Goal: Task Accomplishment & Management: Complete application form

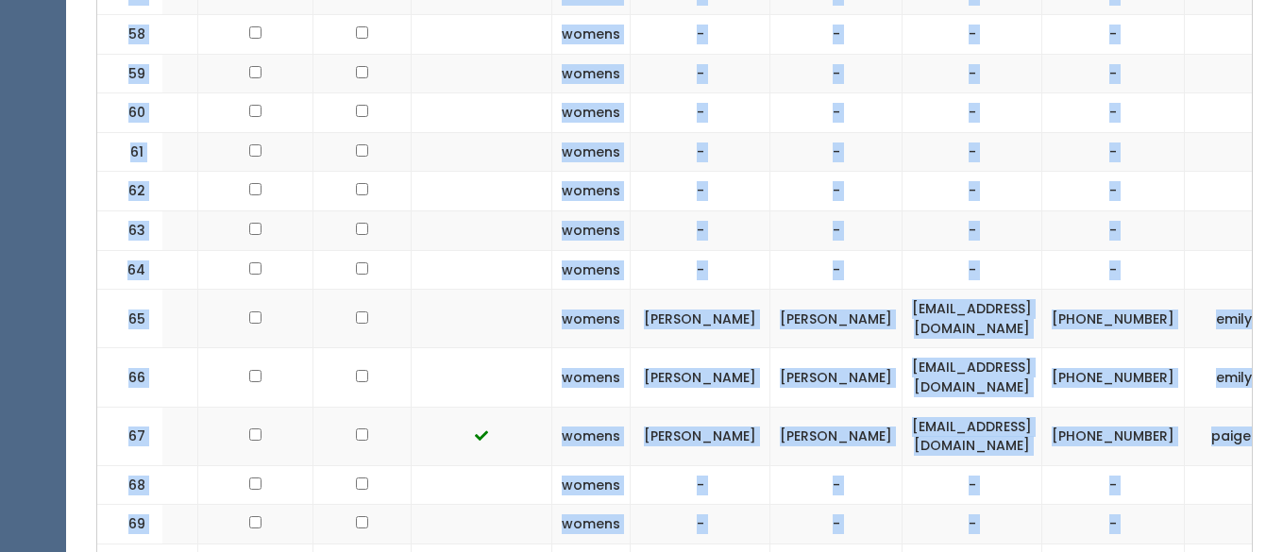
scroll to position [4185, 0]
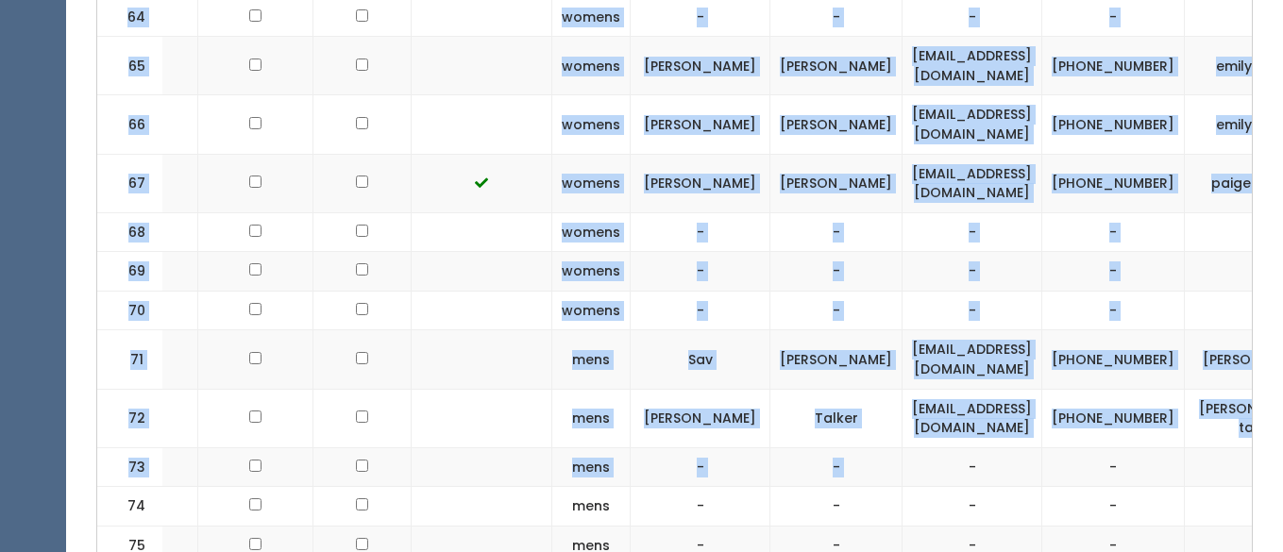
drag, startPoint x: 929, startPoint y: 223, endPoint x: 1065, endPoint y: 292, distance: 152.4
copy tbody "denaipackard@gmail.com (801) 419-1222 denaipackard 2 kids Emily Sunderland egoo…"
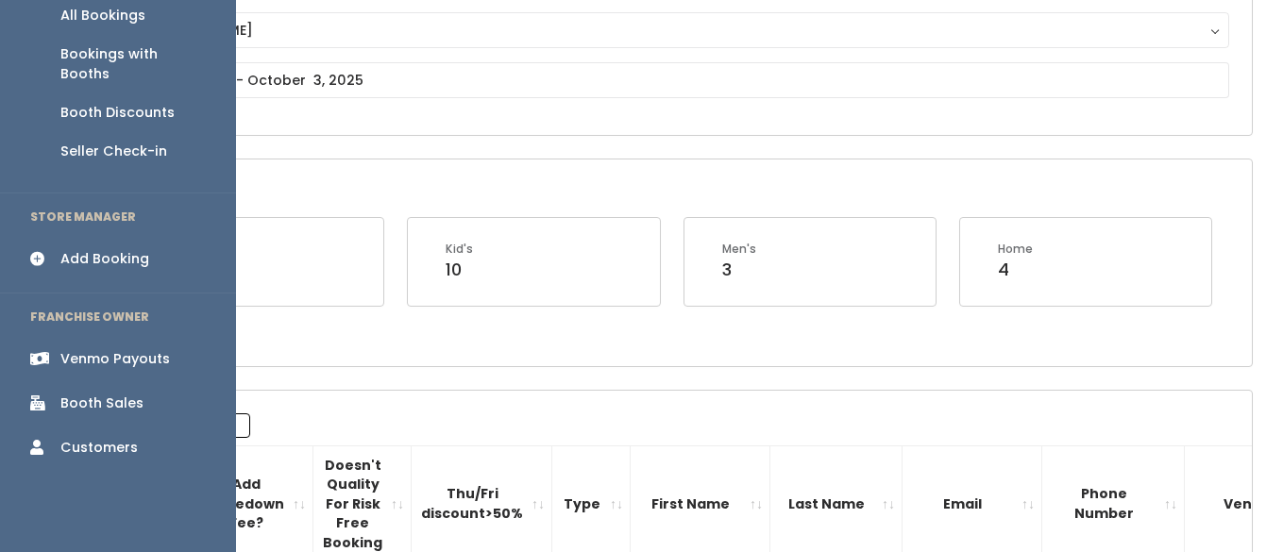
scroll to position [214, 0]
click at [94, 393] on div "Booth Sales" at bounding box center [101, 403] width 83 height 20
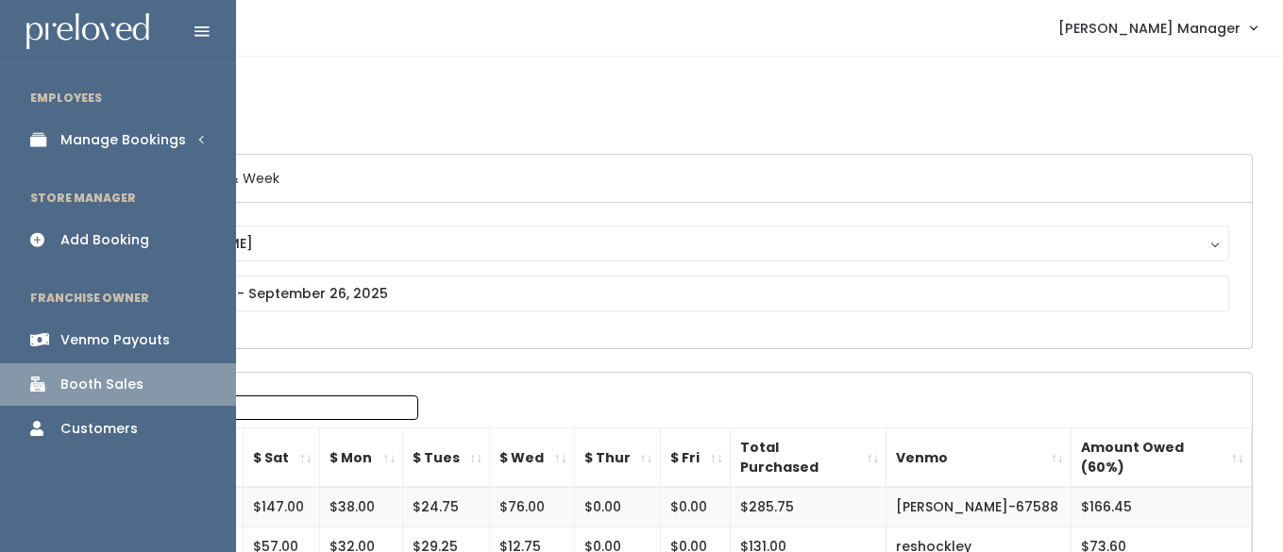
click at [77, 144] on div "Manage Bookings" at bounding box center [123, 140] width 126 height 20
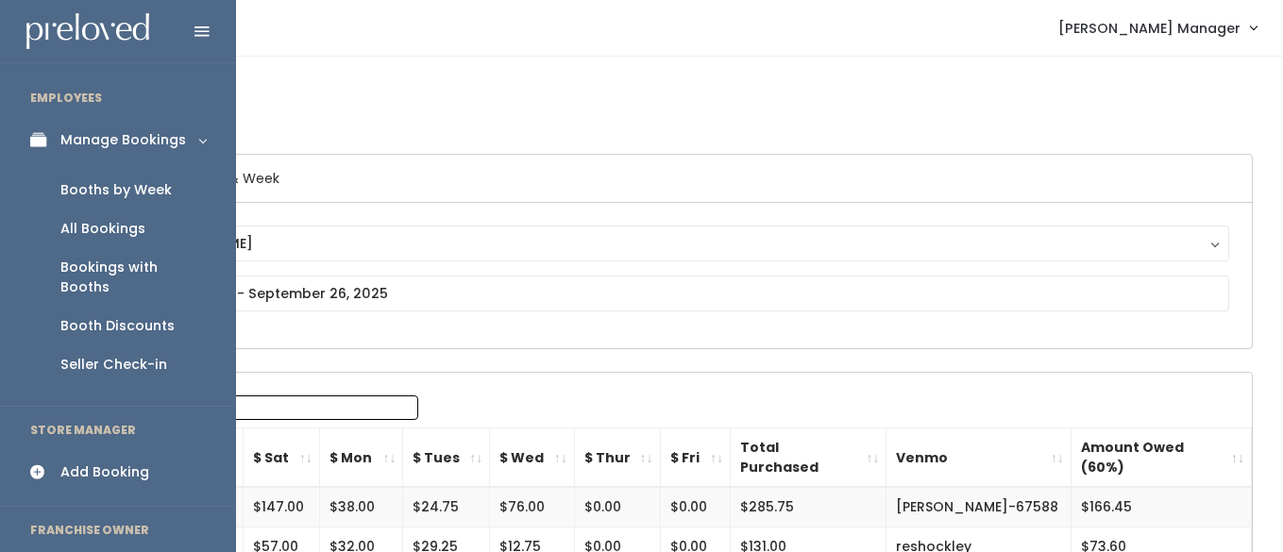
click at [76, 187] on div "Booths by Week" at bounding box center [115, 190] width 111 height 20
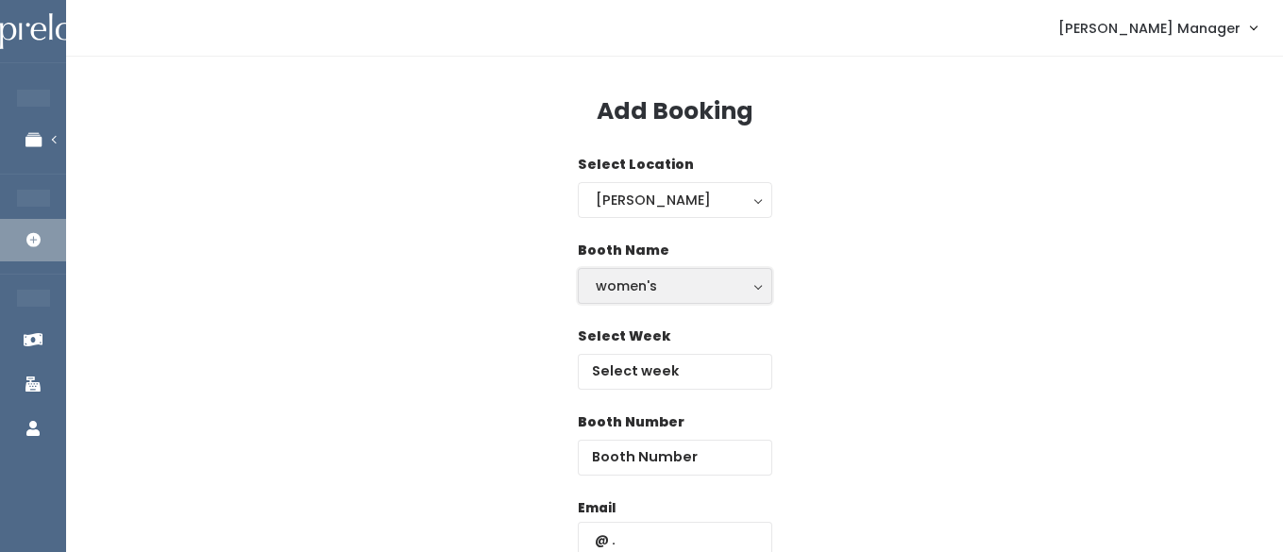
click at [638, 292] on div "women's" at bounding box center [675, 286] width 159 height 21
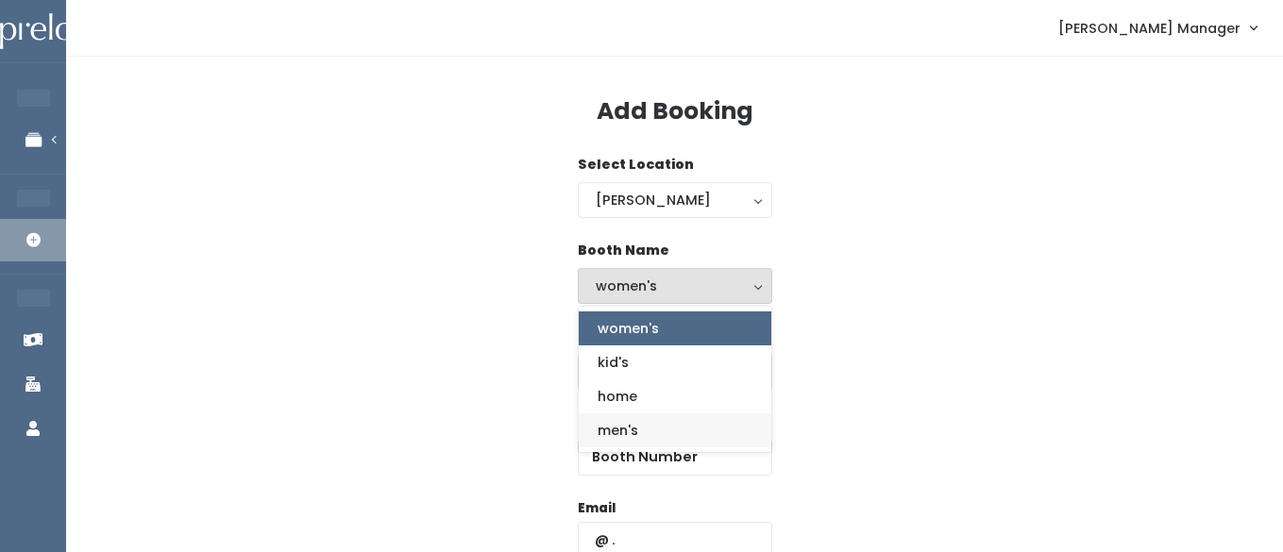
click at [611, 430] on span "men's" at bounding box center [618, 430] width 41 height 21
select select "mens"
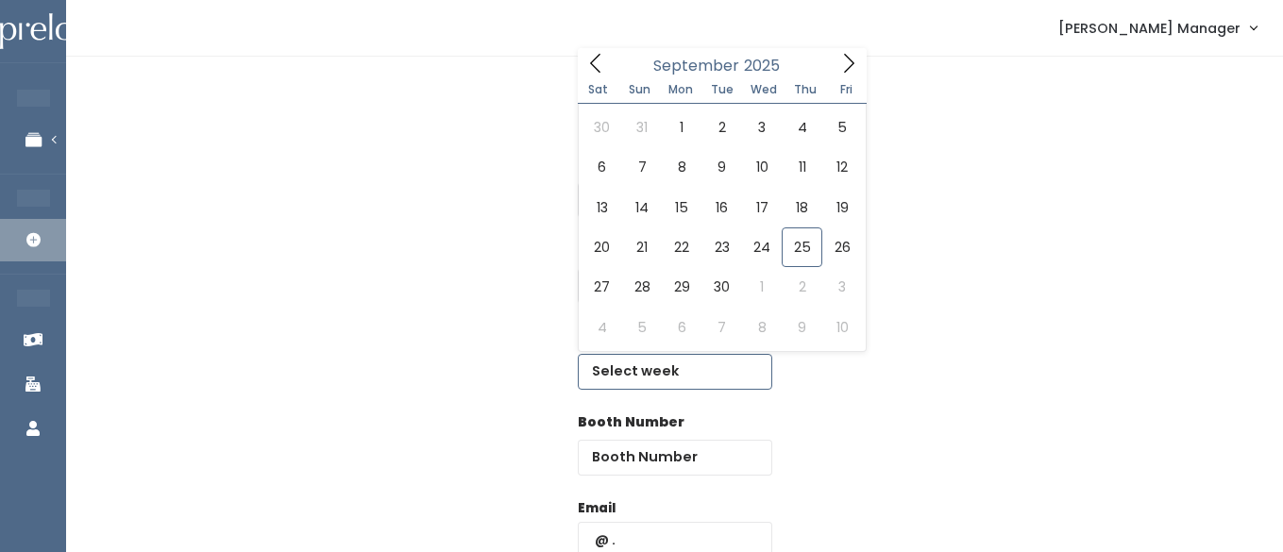
click at [636, 384] on input "text" at bounding box center [675, 372] width 194 height 36
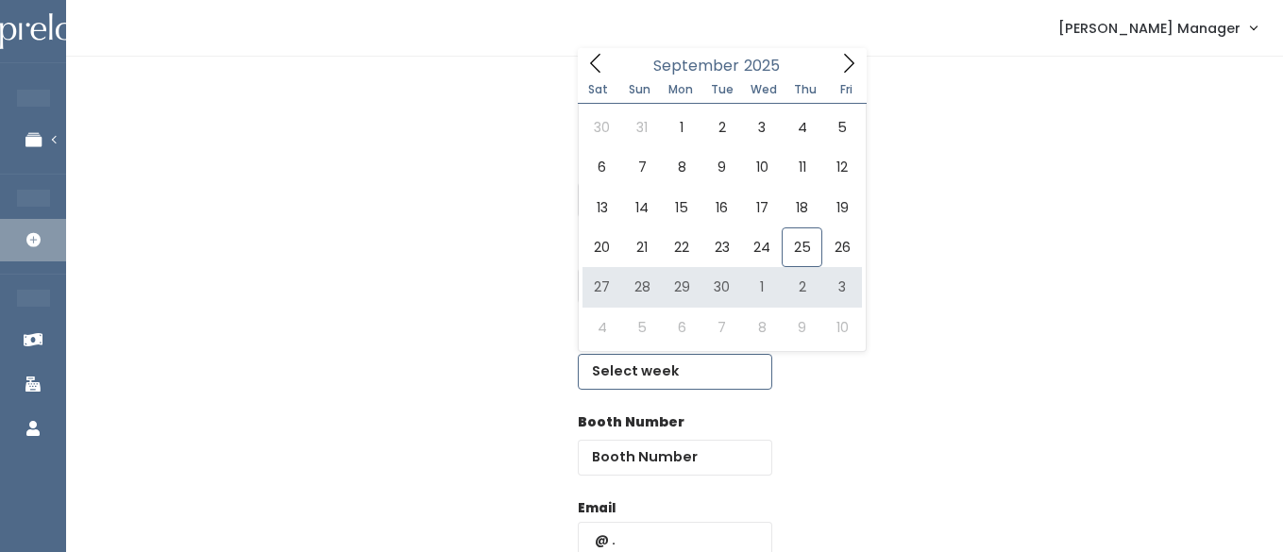
type input "[DATE] to [DATE]"
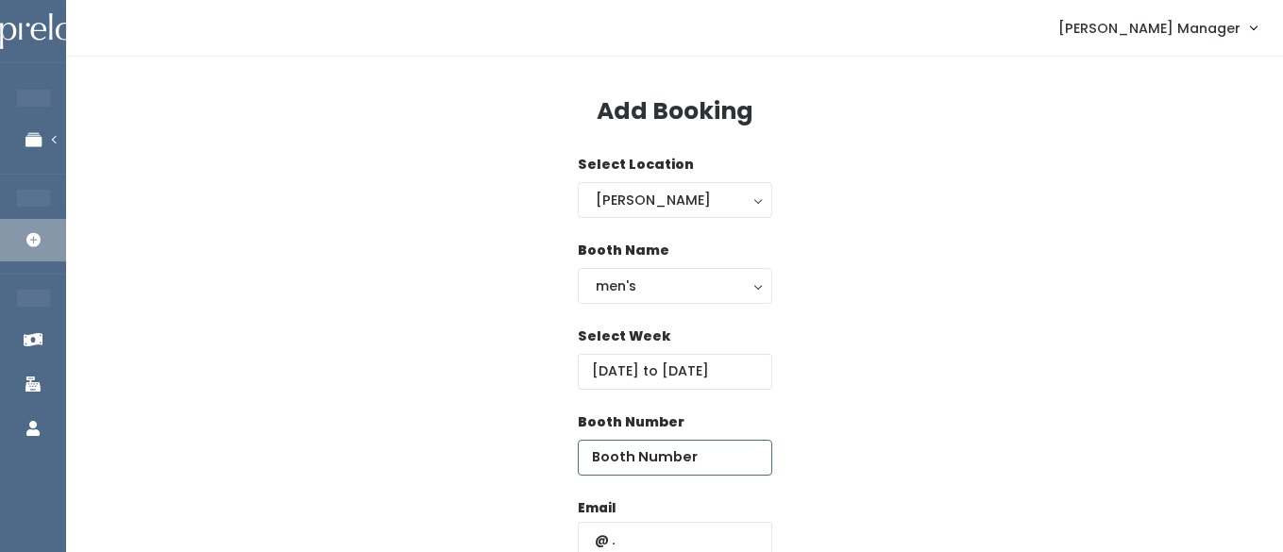
click at [718, 464] on input "number" at bounding box center [675, 458] width 194 height 36
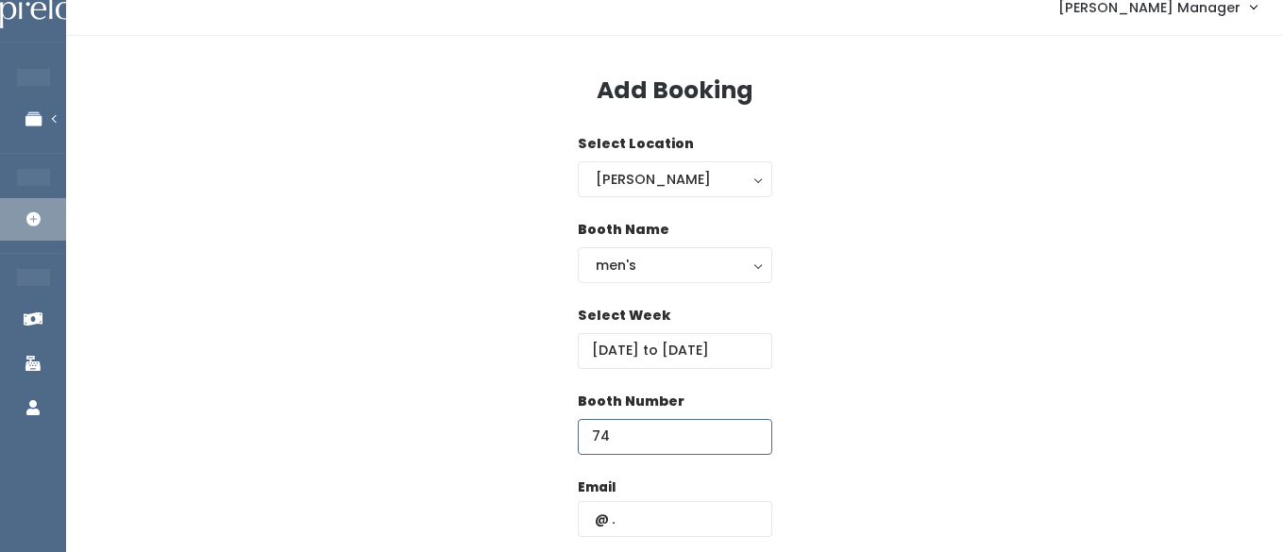
scroll to position [47, 0]
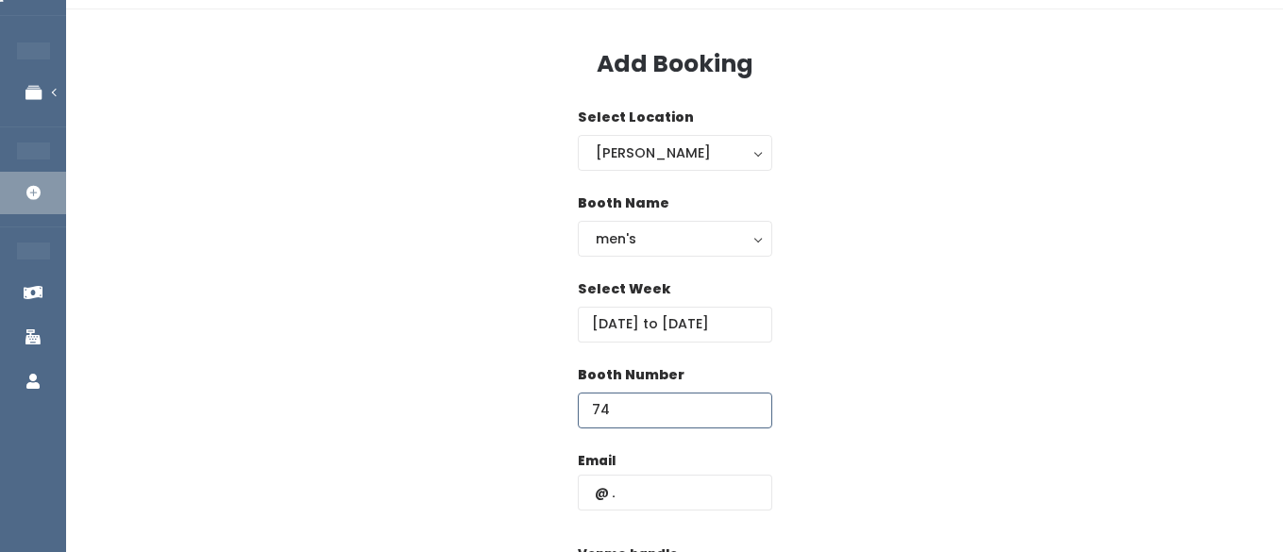
type input "74"
click at [684, 499] on input "text" at bounding box center [675, 493] width 194 height 36
type input "abbie.dunkley55@gmail.com"
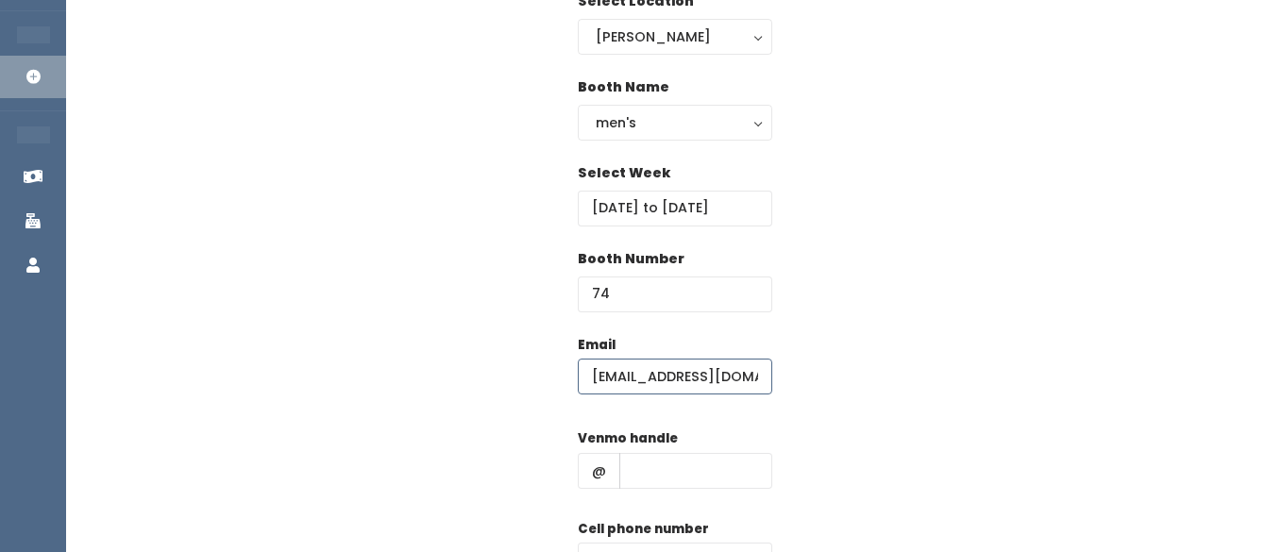
scroll to position [177, 0]
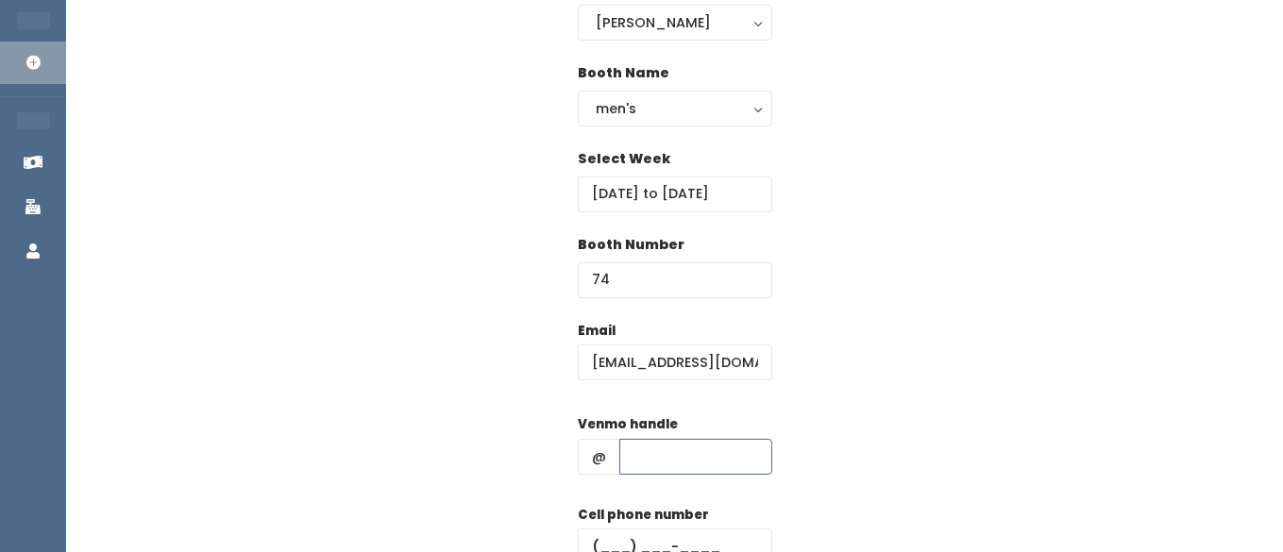
click at [660, 460] on input "text" at bounding box center [695, 457] width 153 height 36
type input "hhhh"
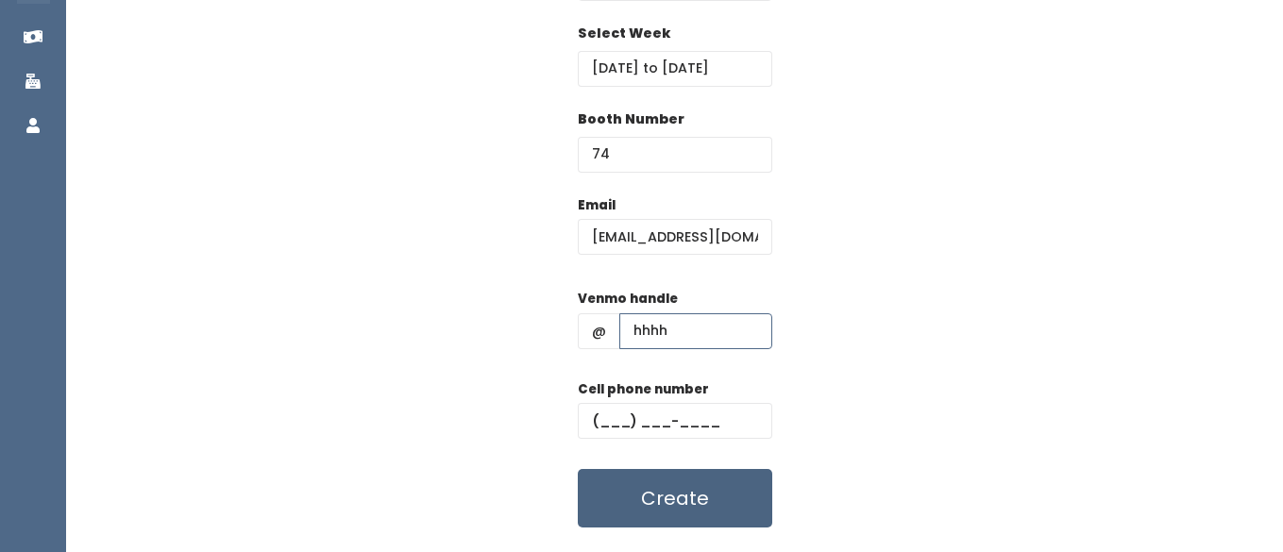
scroll to position [324, 0]
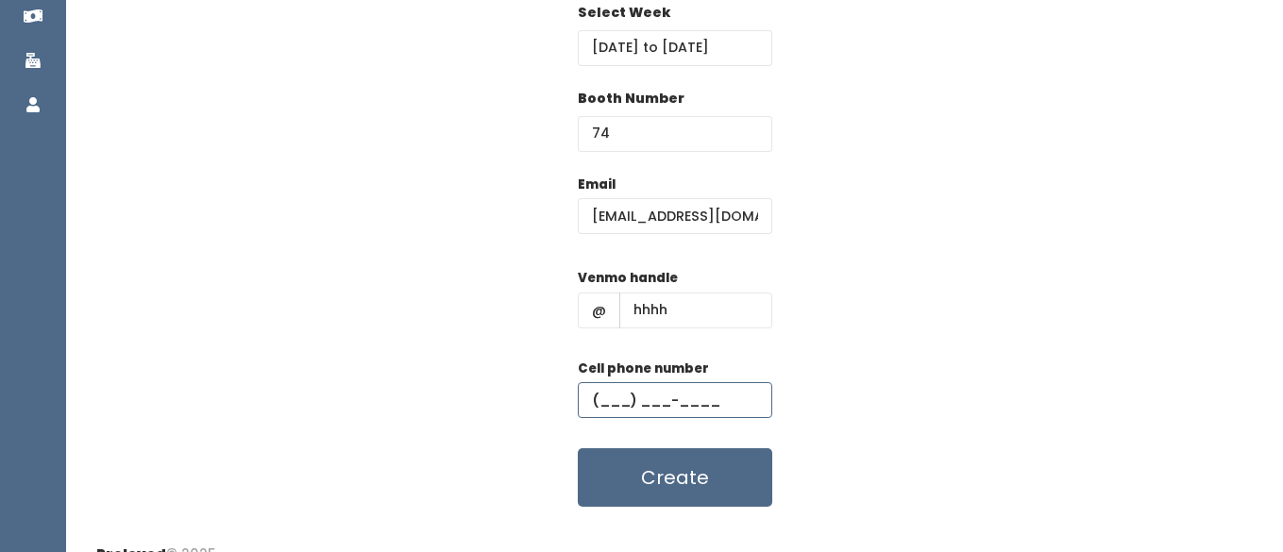
click at [638, 402] on input "text" at bounding box center [675, 400] width 194 height 36
type input "(555) 555-5555"
click at [637, 487] on button "Create" at bounding box center [675, 477] width 194 height 59
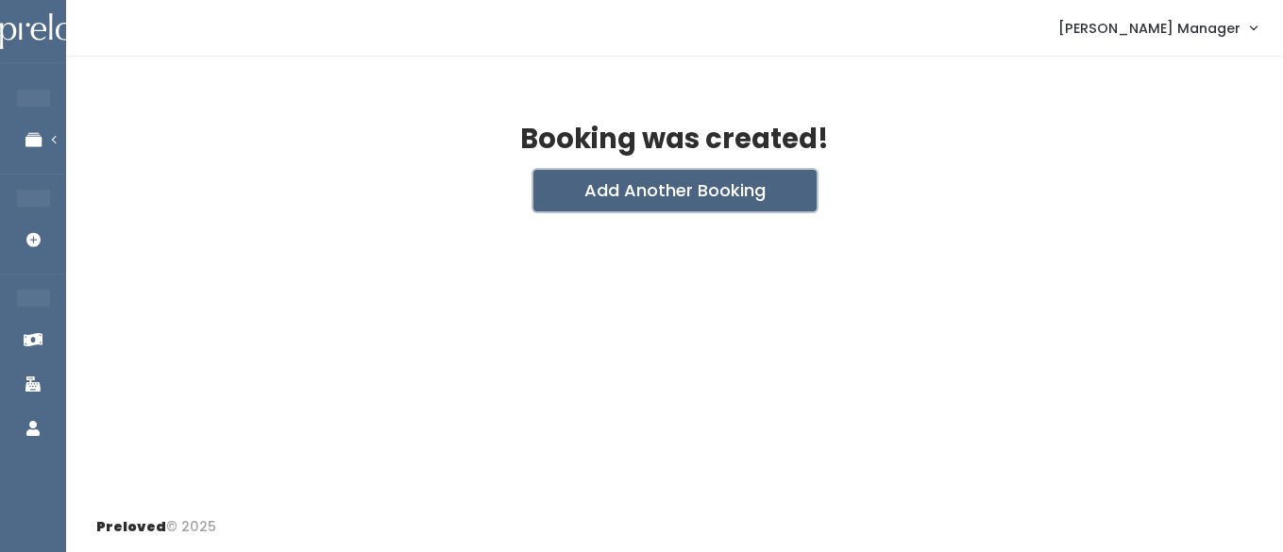
click at [605, 200] on button "Add Another Booking" at bounding box center [674, 191] width 283 height 42
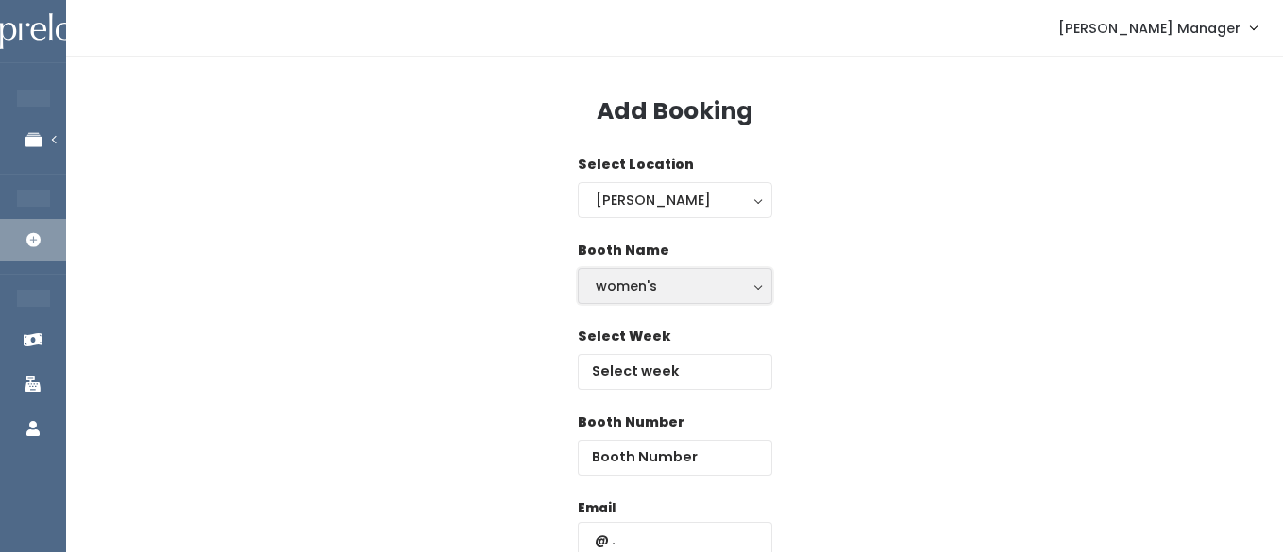
click at [672, 287] on div "women's" at bounding box center [675, 286] width 159 height 21
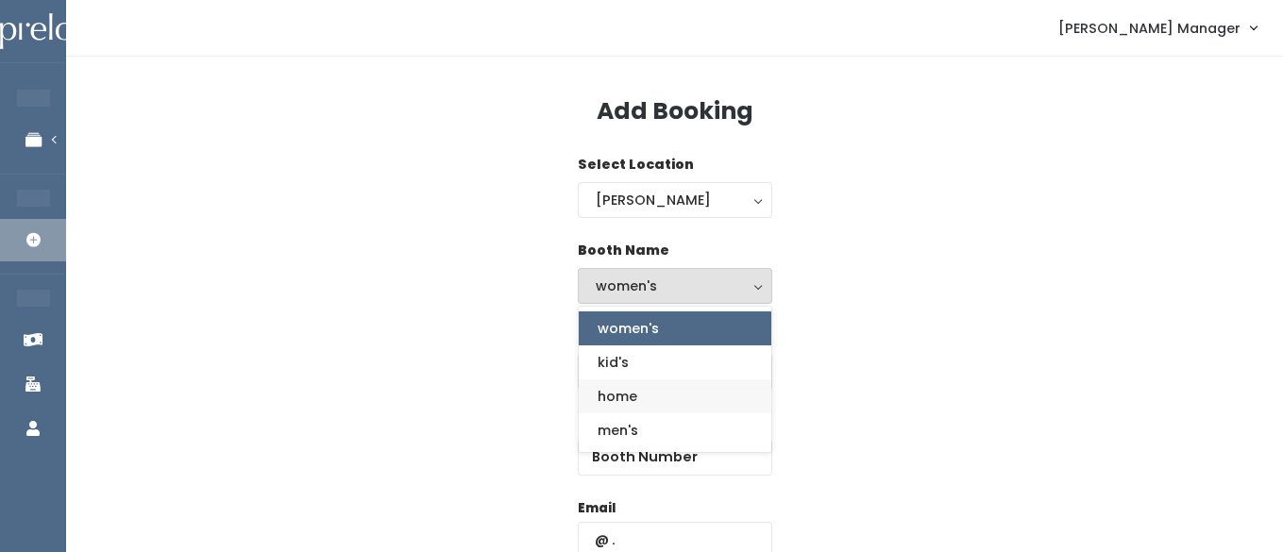
click at [619, 402] on span "home" at bounding box center [618, 396] width 40 height 21
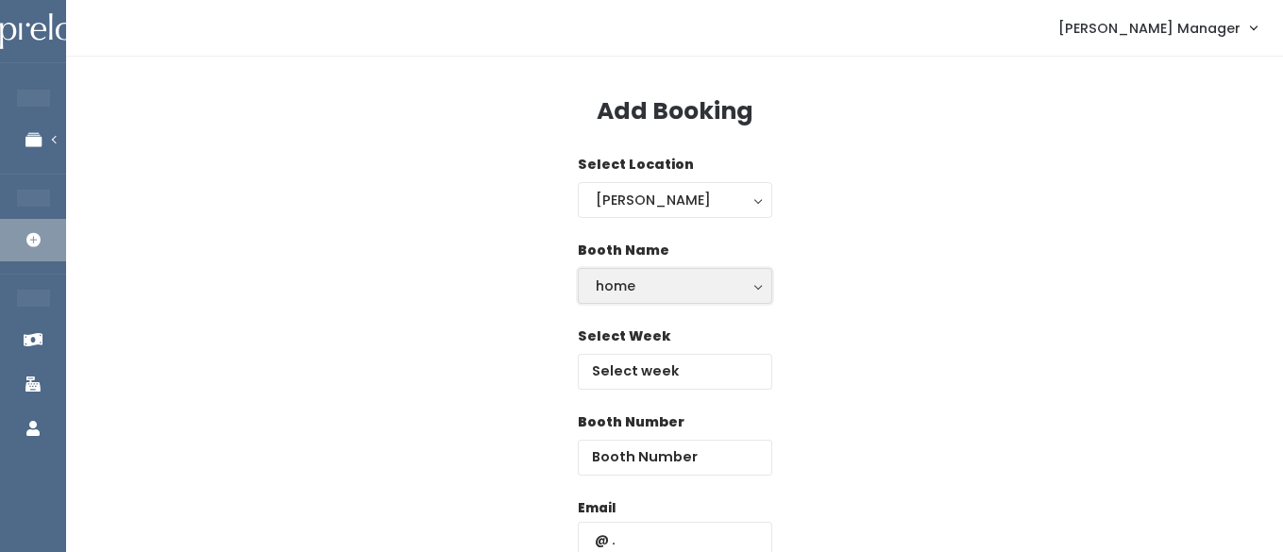
click at [626, 287] on div "home" at bounding box center [675, 286] width 159 height 21
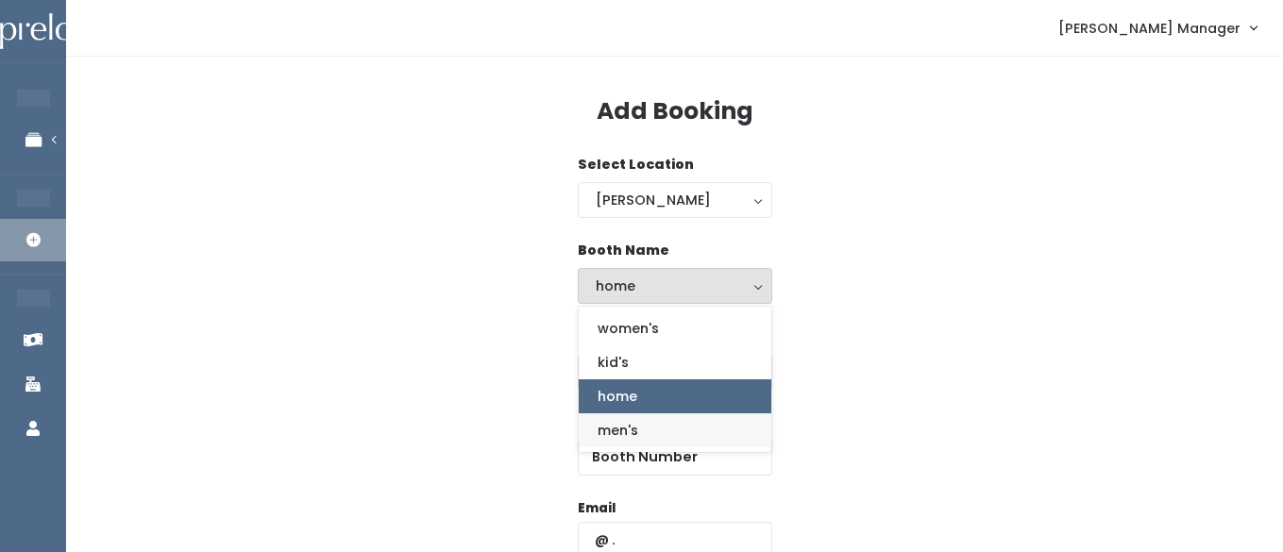
click at [613, 416] on link "men's" at bounding box center [675, 430] width 193 height 34
select select "mens"
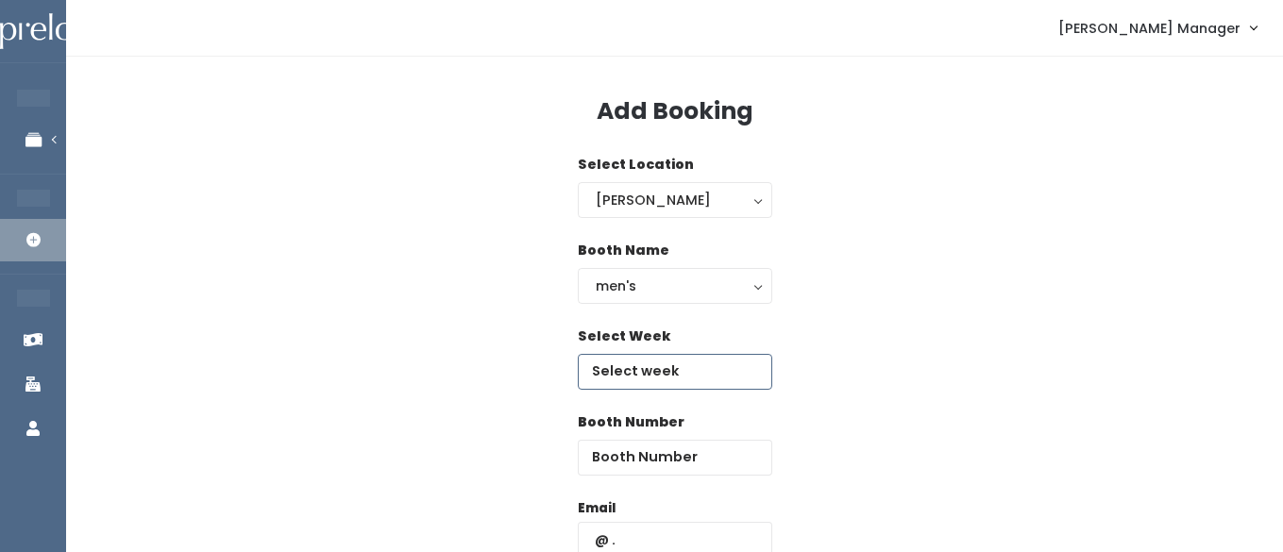
click at [641, 383] on input "text" at bounding box center [675, 372] width 194 height 36
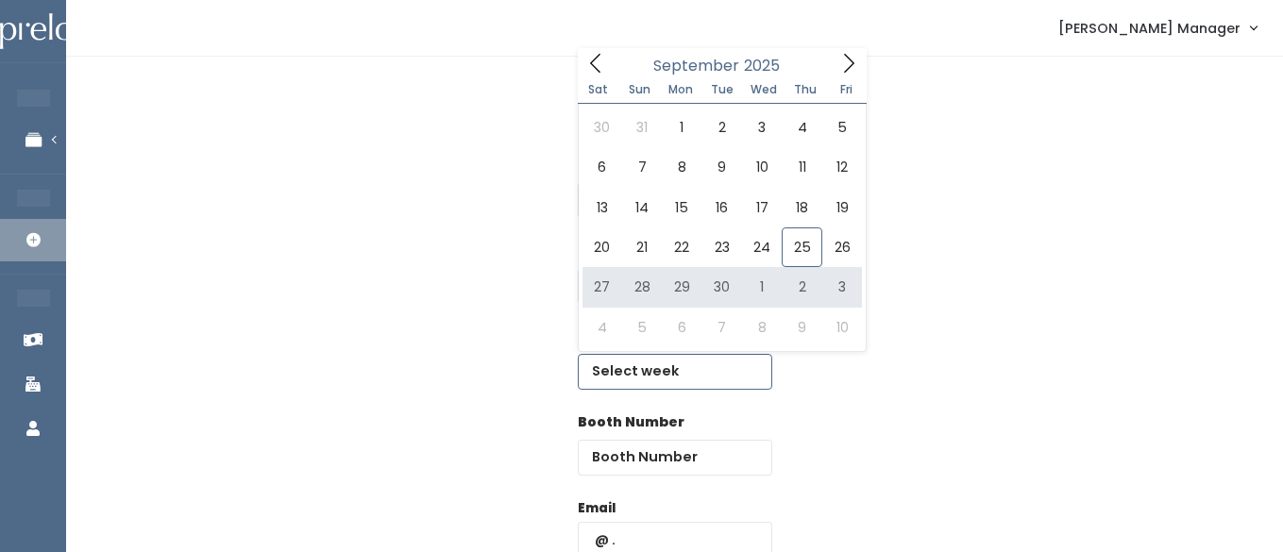
type input "September 27 to October 3"
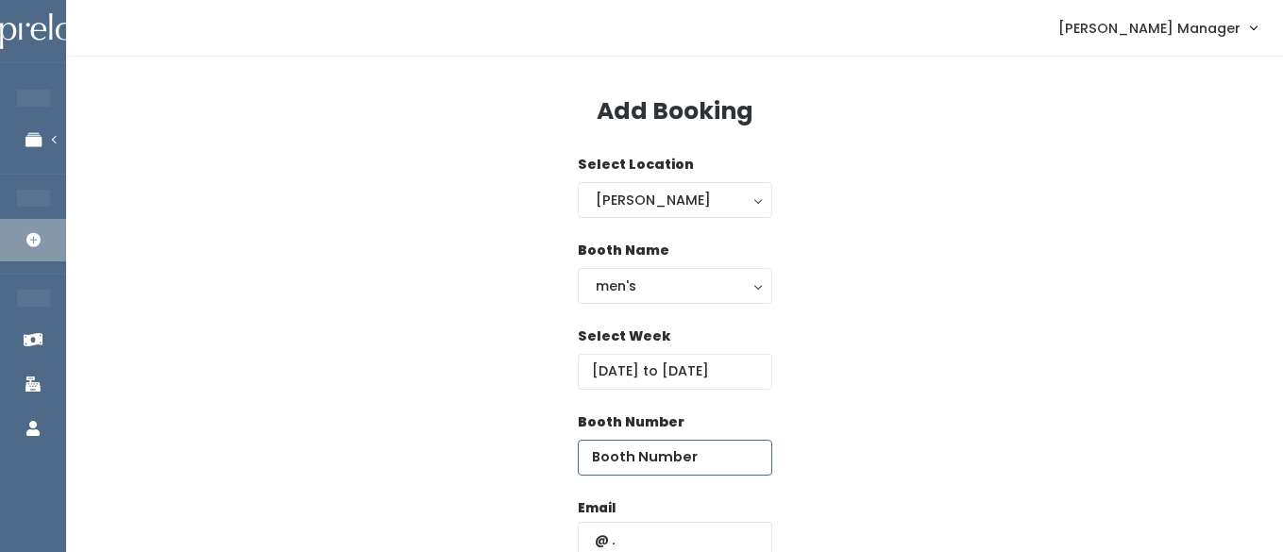
click at [720, 461] on input "number" at bounding box center [675, 458] width 194 height 36
type input "75"
click at [653, 537] on input "text" at bounding box center [675, 540] width 194 height 36
type input "[EMAIL_ADDRESS][DOMAIN_NAME]"
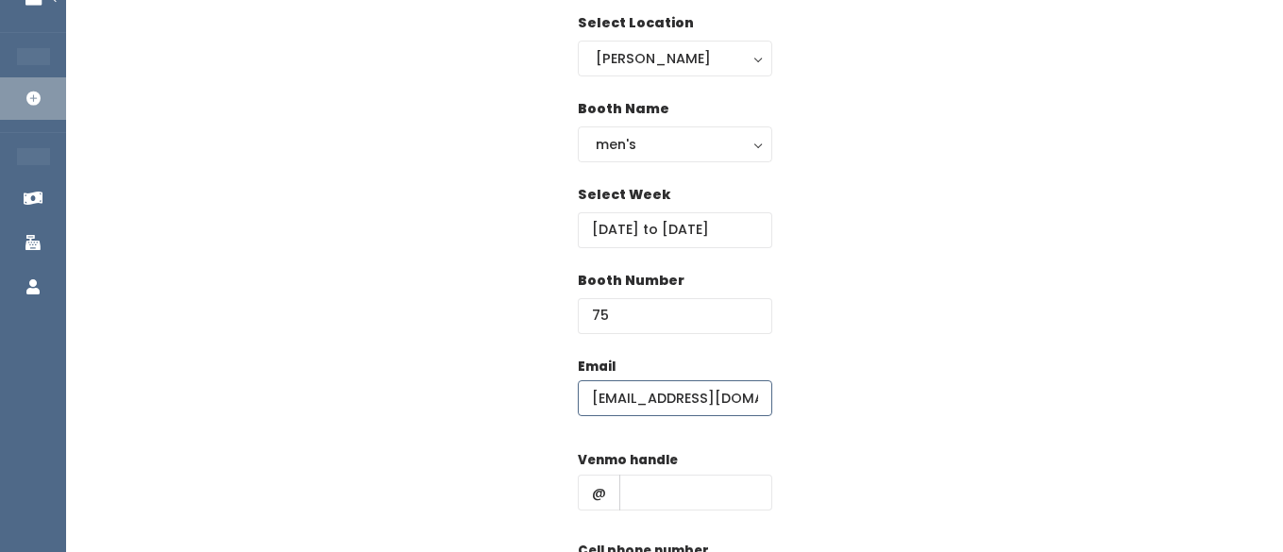
scroll to position [169, 0]
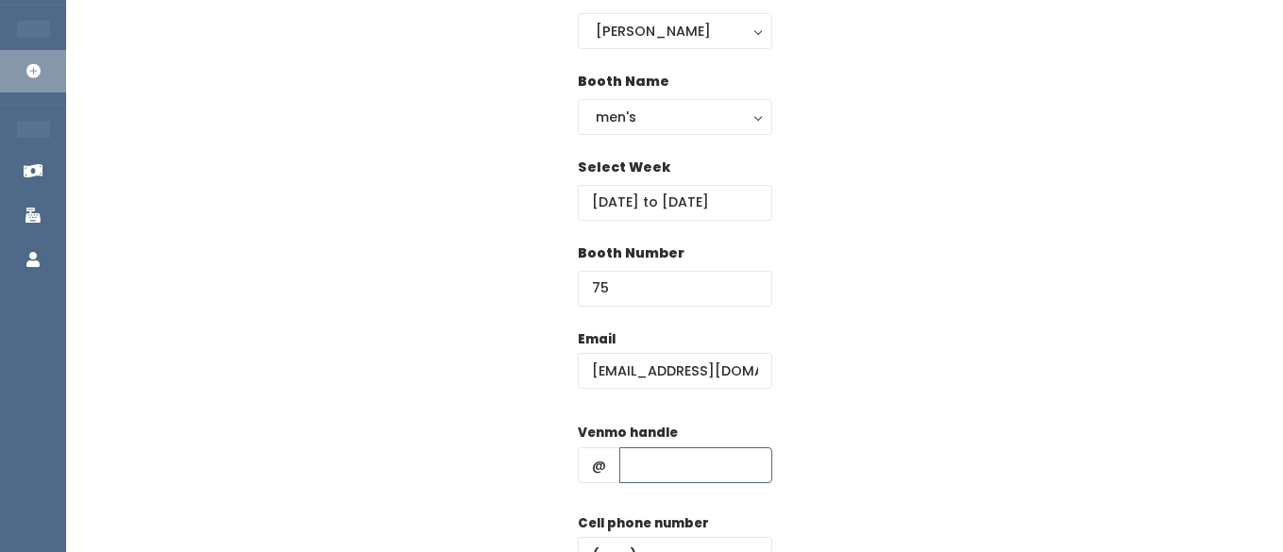
click at [662, 460] on input "text" at bounding box center [695, 465] width 153 height 36
type input "hhhh"
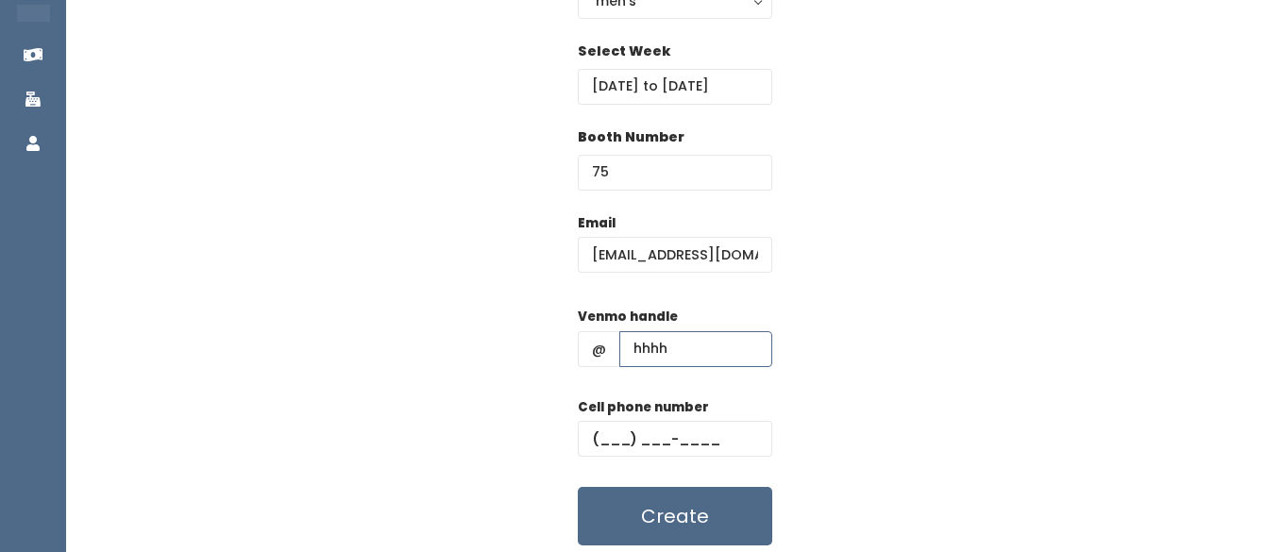
scroll to position [307, 0]
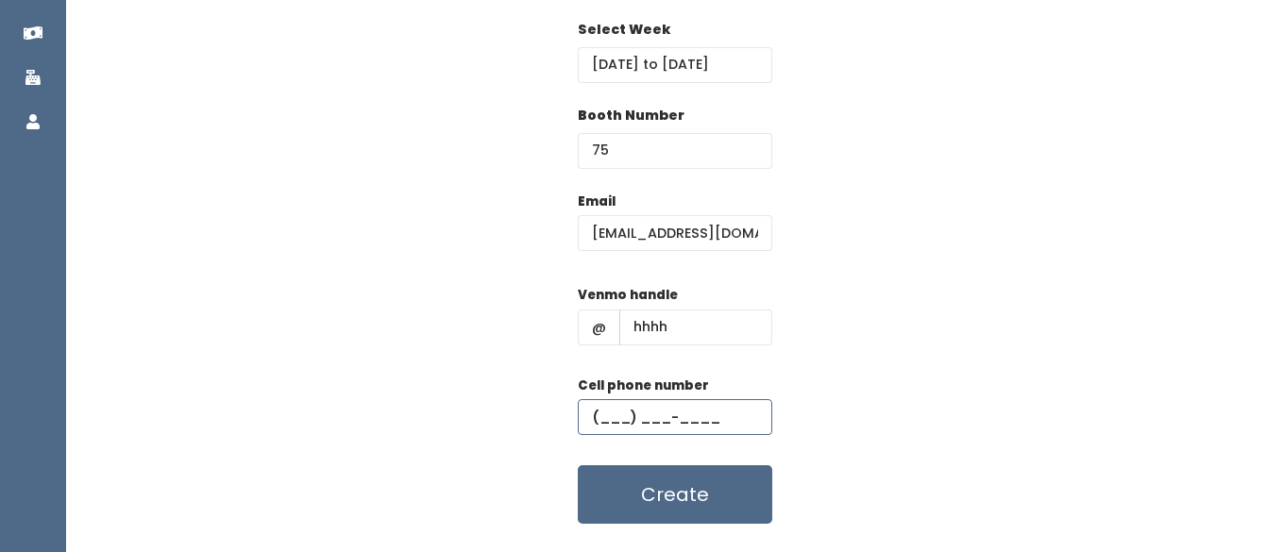
click at [638, 419] on input "text" at bounding box center [675, 417] width 194 height 36
type input "[PHONE_NUMBER]"
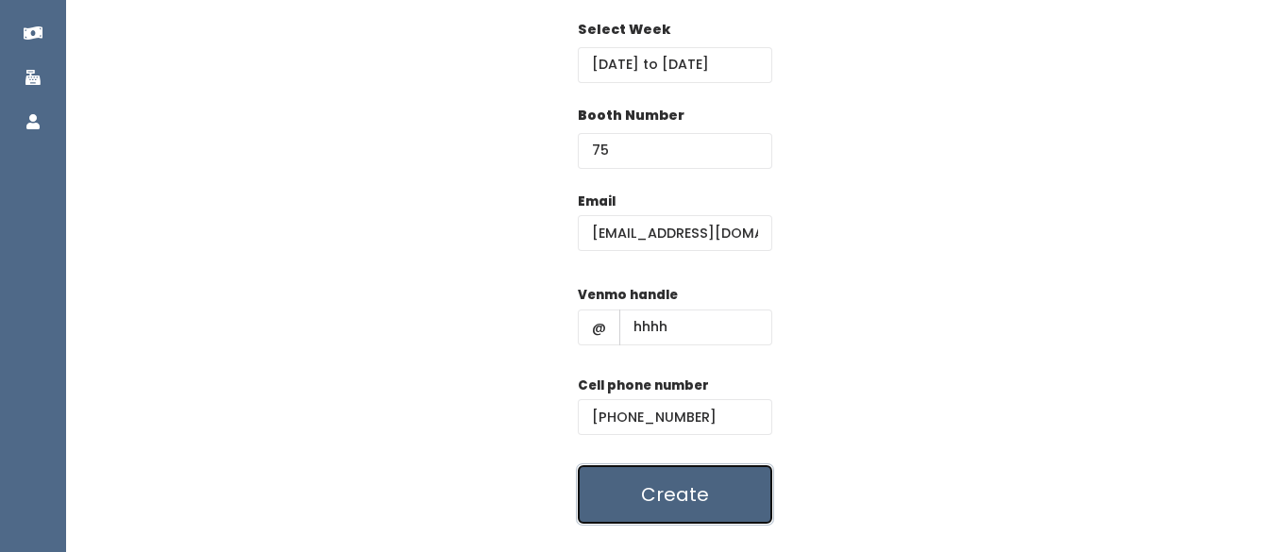
click at [652, 497] on button "Create" at bounding box center [675, 494] width 194 height 59
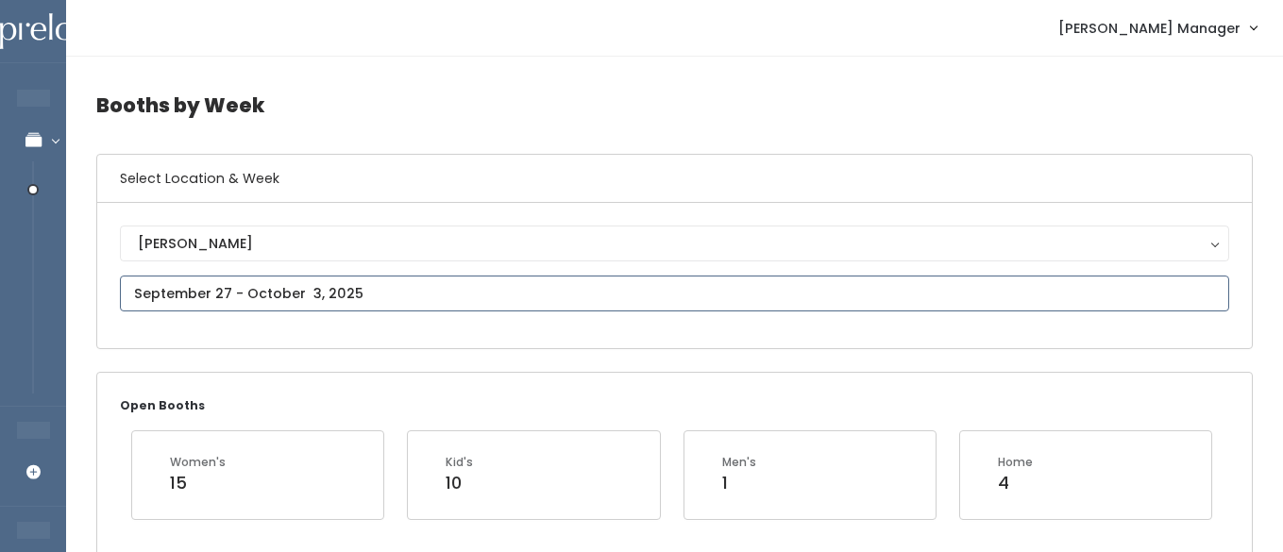
click at [255, 293] on input "text" at bounding box center [674, 294] width 1109 height 36
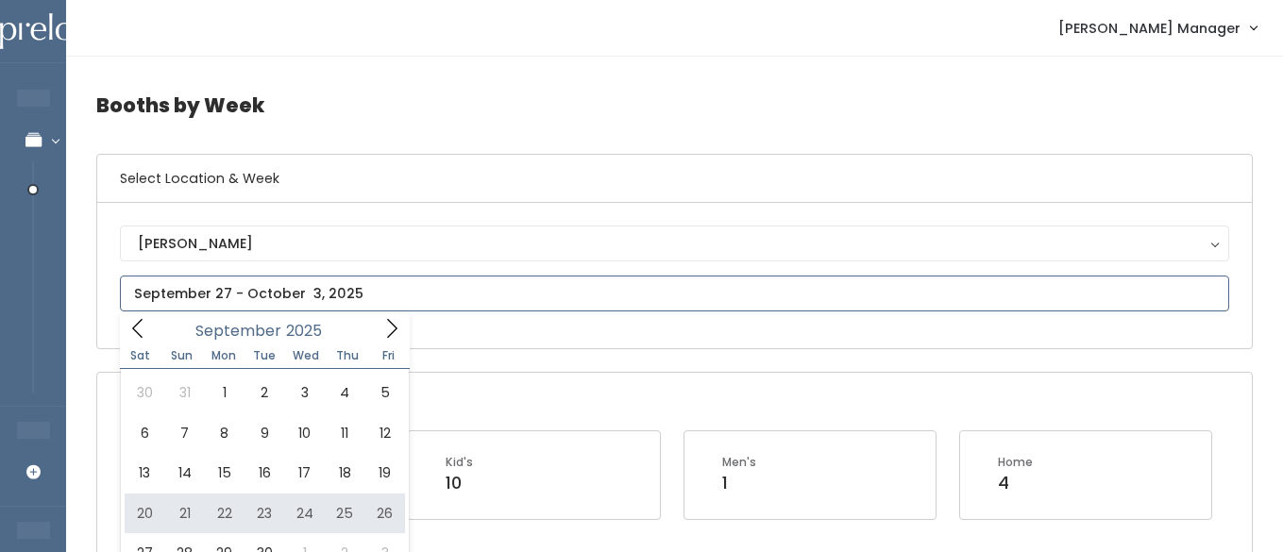
type input "[DATE] to [DATE]"
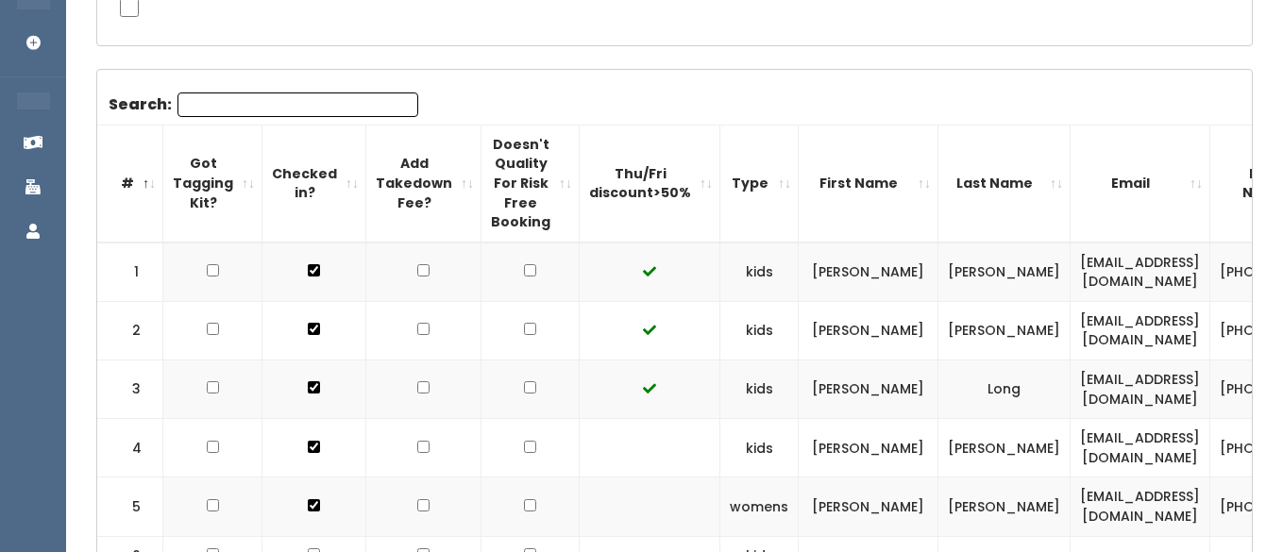
scroll to position [538, 0]
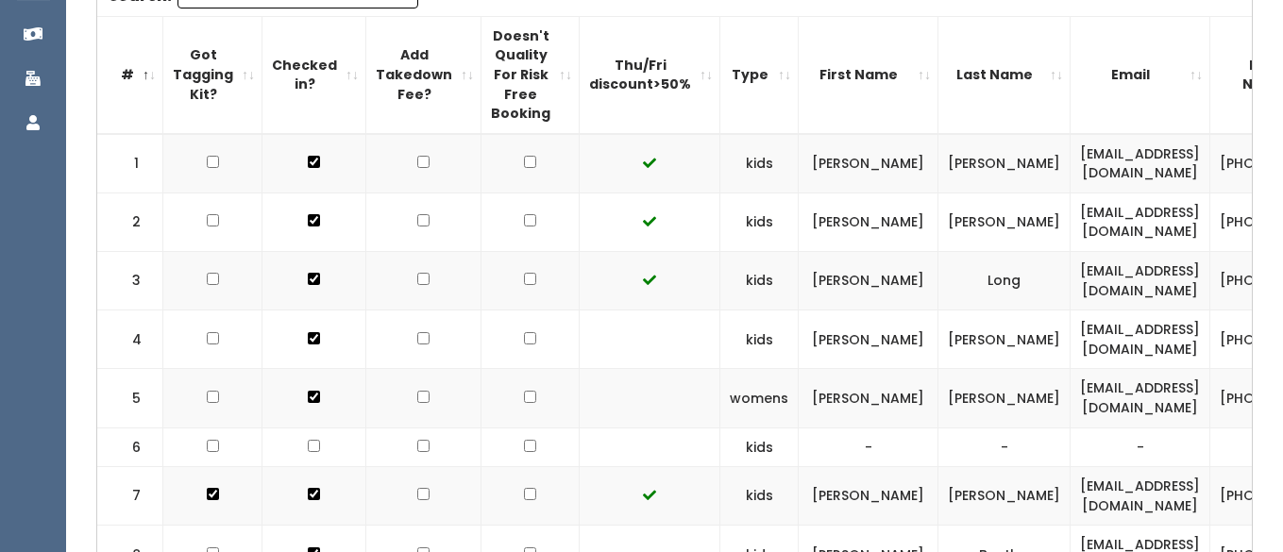
click at [524, 338] on input "checkbox" at bounding box center [530, 338] width 12 height 12
checkbox input "true"
click at [524, 396] on input "checkbox" at bounding box center [530, 397] width 12 height 12
checkbox input "true"
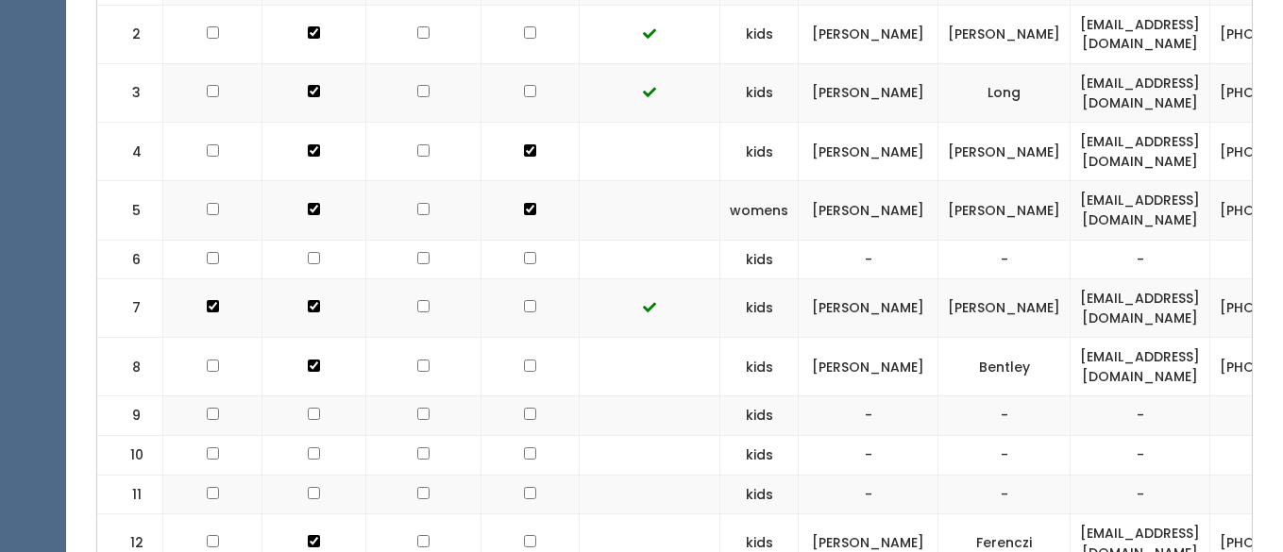
scroll to position [728, 0]
click at [524, 362] on input "checkbox" at bounding box center [530, 364] width 12 height 12
checkbox input "true"
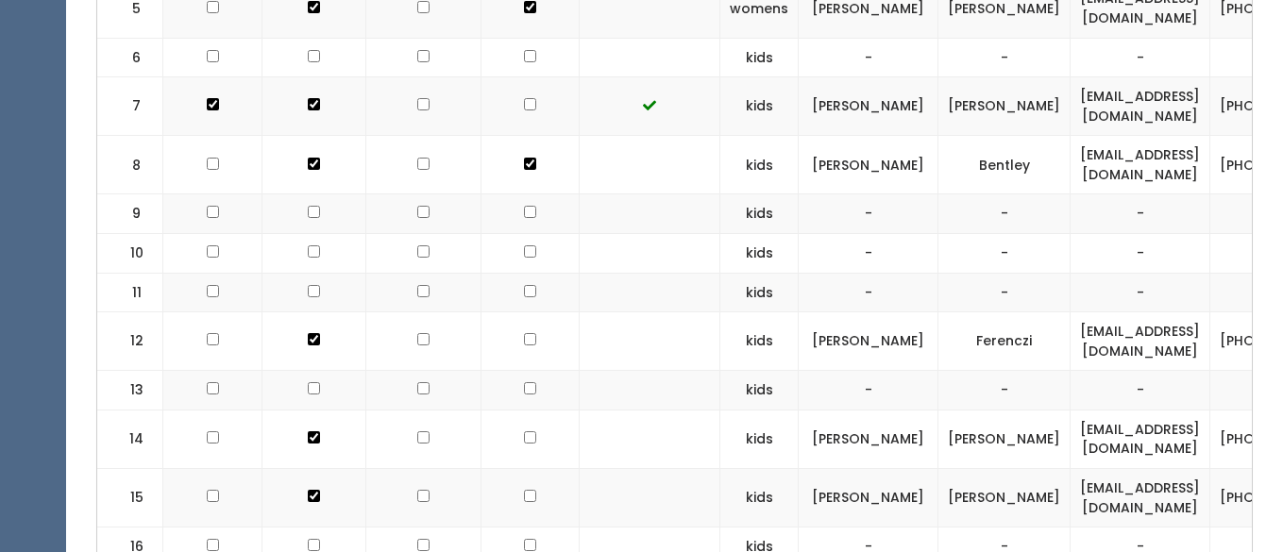
scroll to position [929, 0]
click at [505, 329] on td at bounding box center [530, 341] width 98 height 59
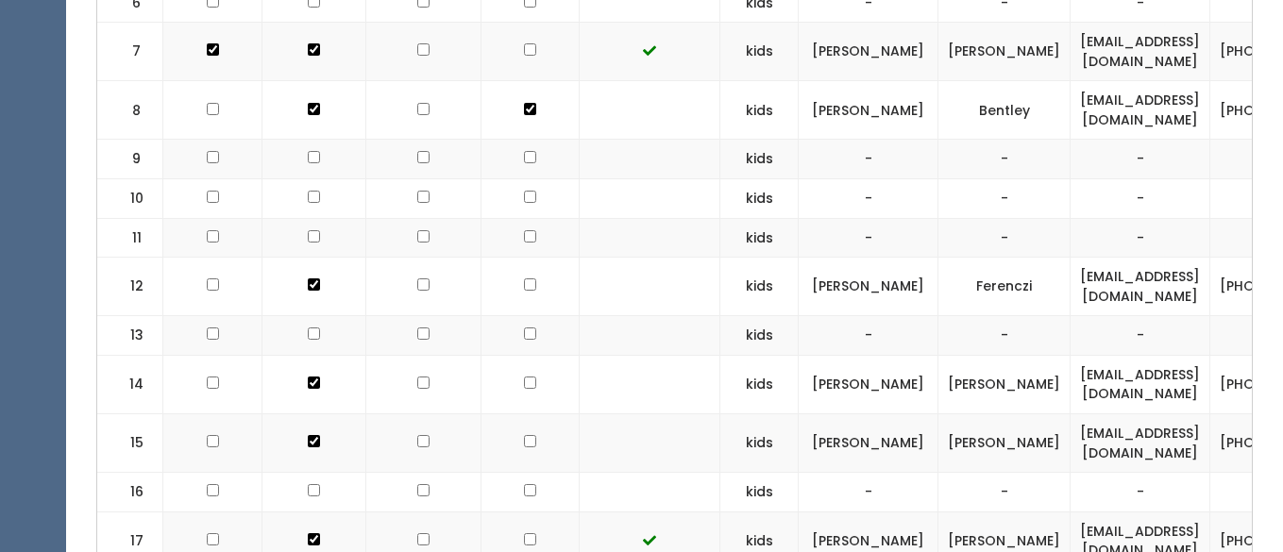
click at [524, 285] on input "checkbox" at bounding box center [530, 284] width 12 height 12
checkbox input "true"
click at [524, 389] on input "checkbox" at bounding box center [530, 383] width 12 height 12
checkbox input "true"
click at [524, 443] on input "checkbox" at bounding box center [530, 441] width 12 height 12
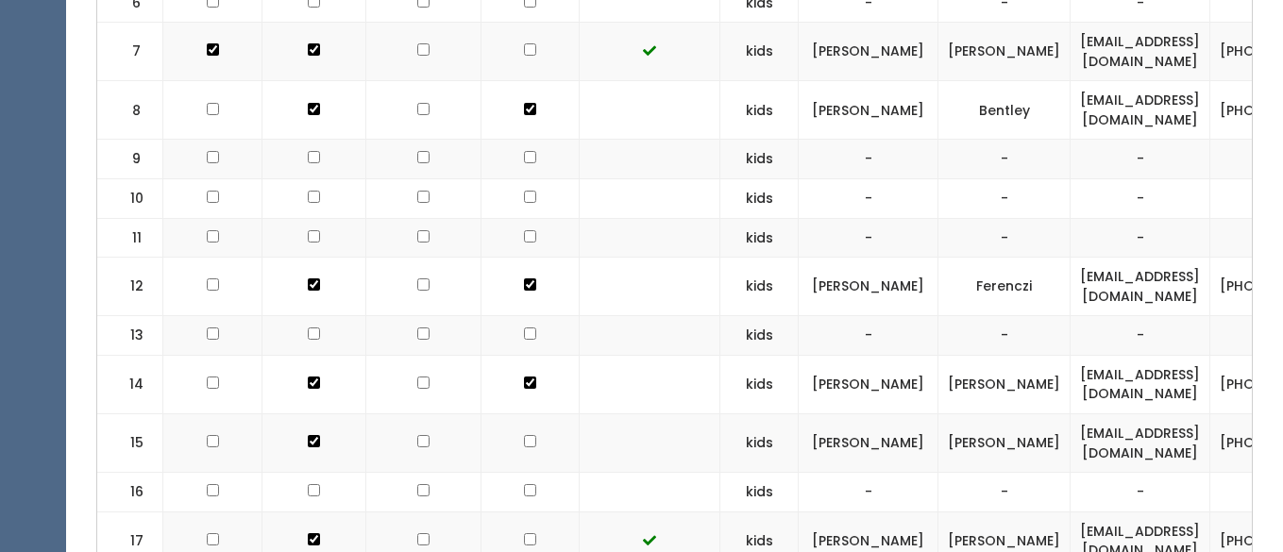
checkbox input "true"
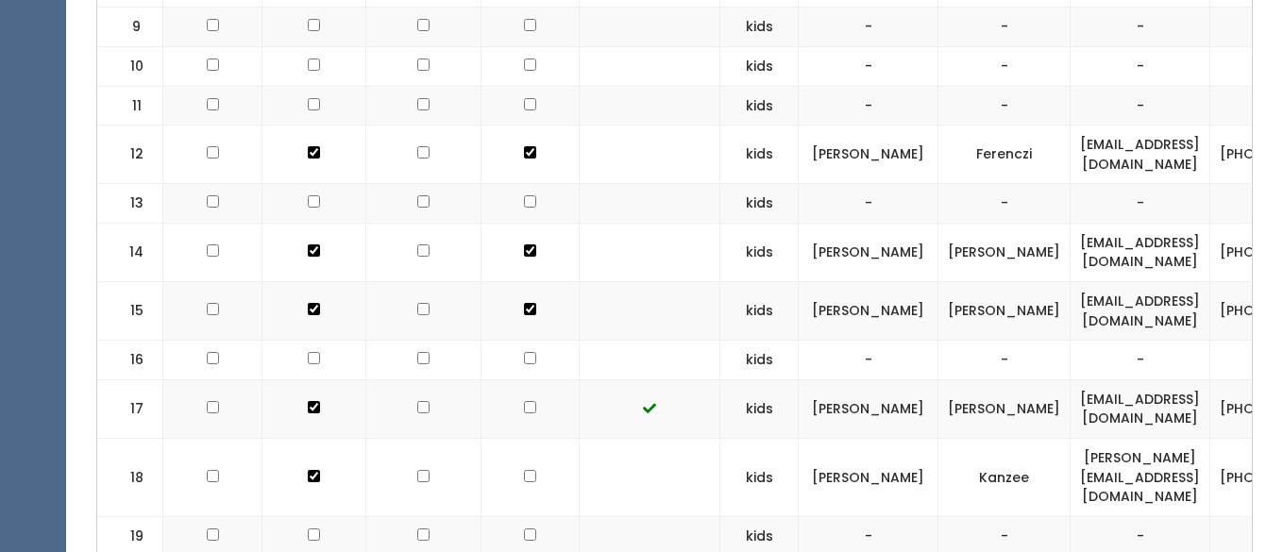
scroll to position [1144, 0]
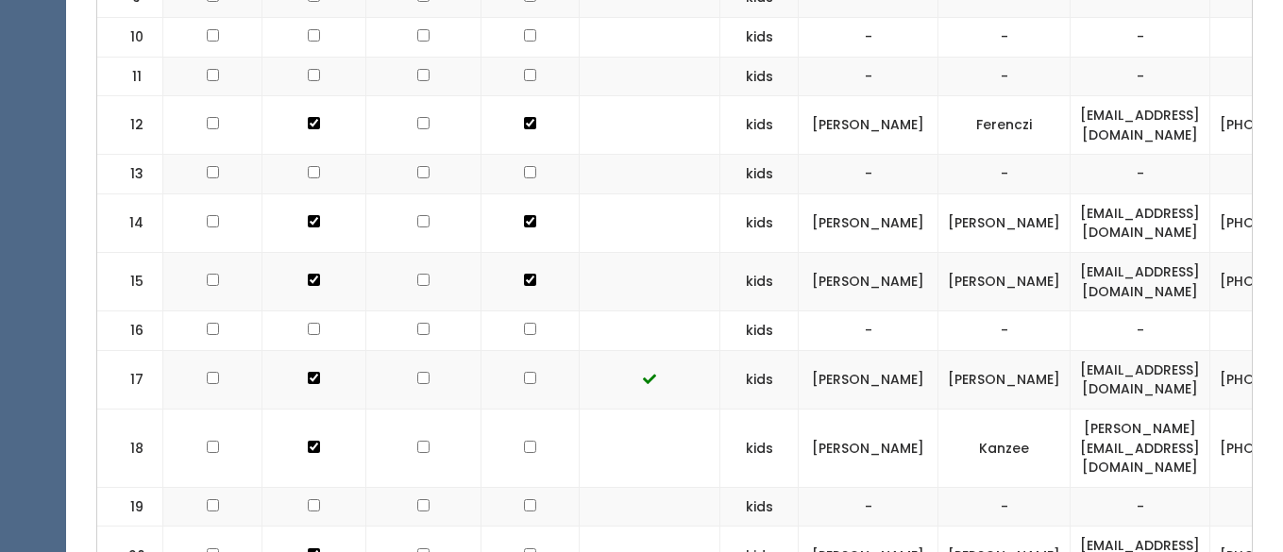
click at [524, 441] on input "checkbox" at bounding box center [530, 447] width 12 height 12
checkbox input "true"
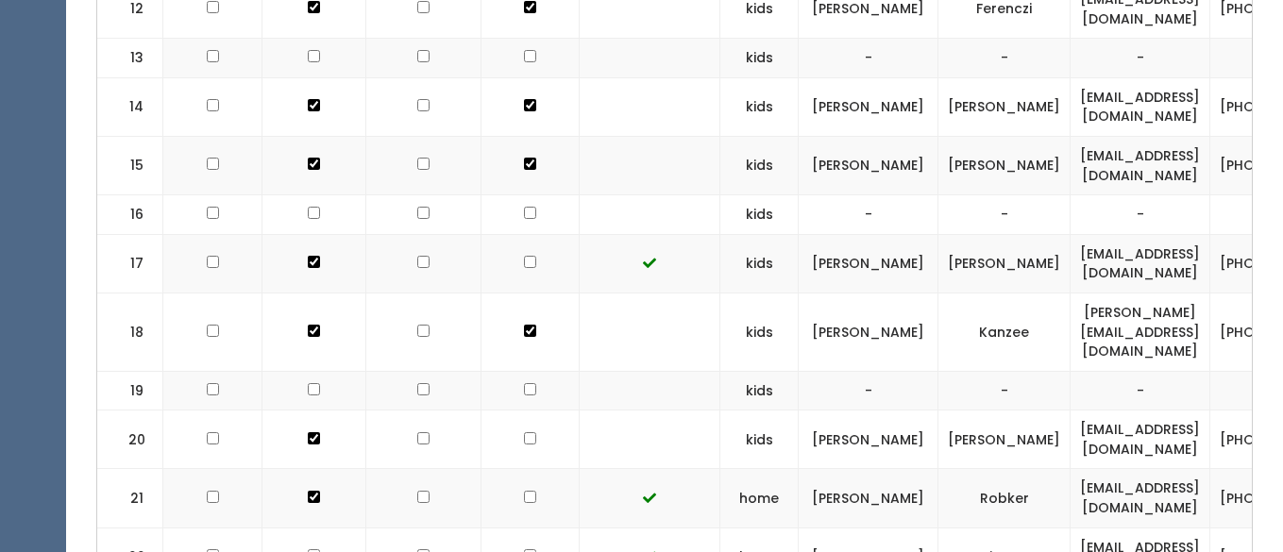
scroll to position [1329, 0]
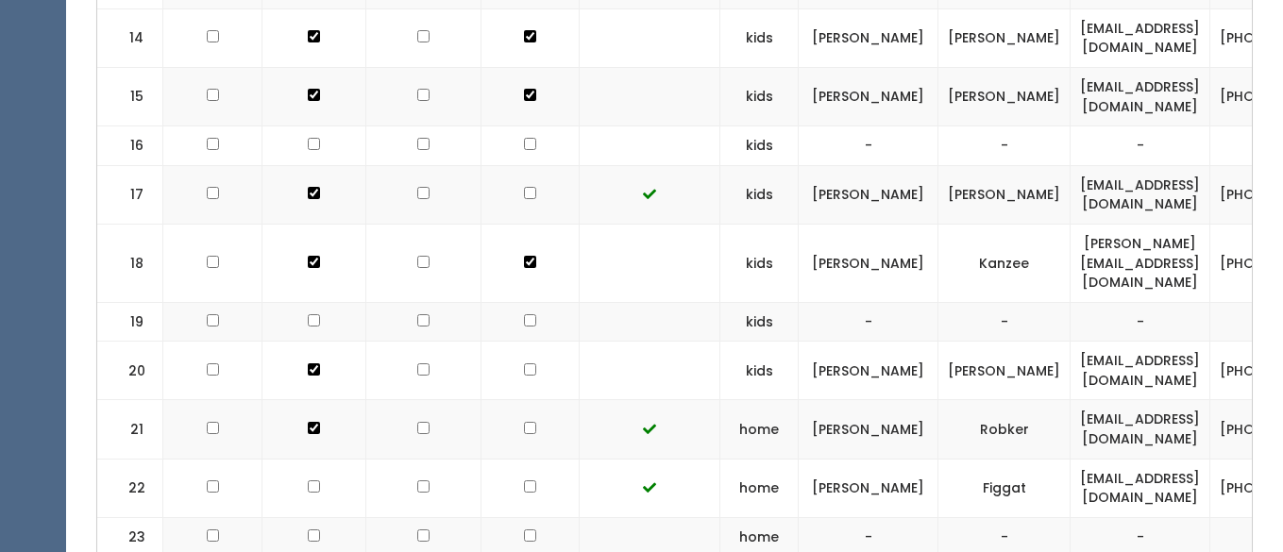
click at [524, 363] on input "checkbox" at bounding box center [530, 369] width 12 height 12
checkbox input "true"
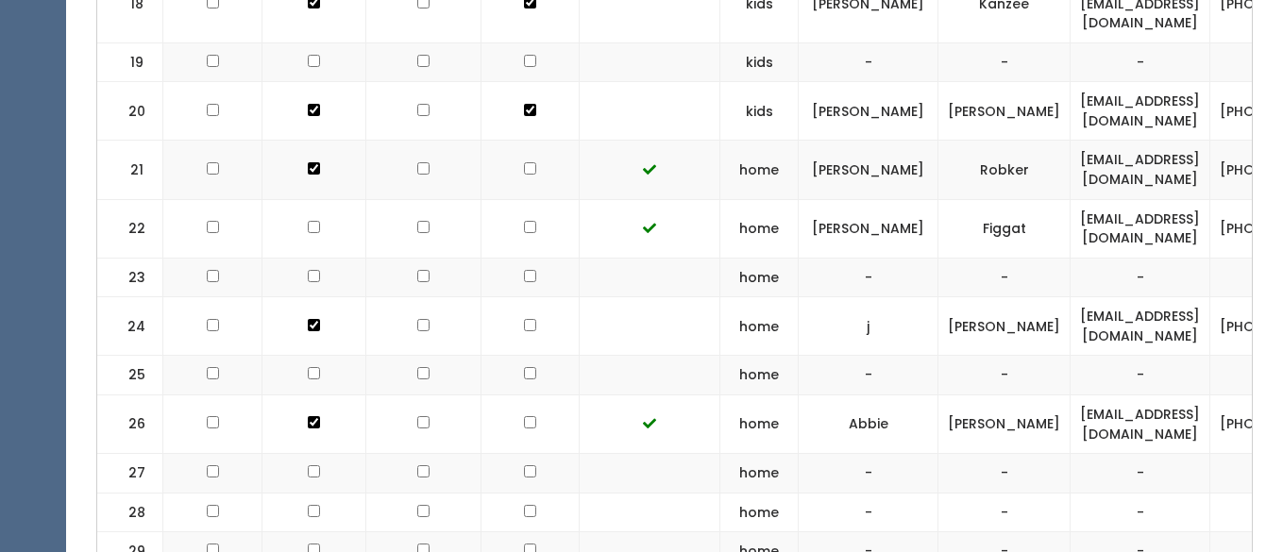
scroll to position [1620, 0]
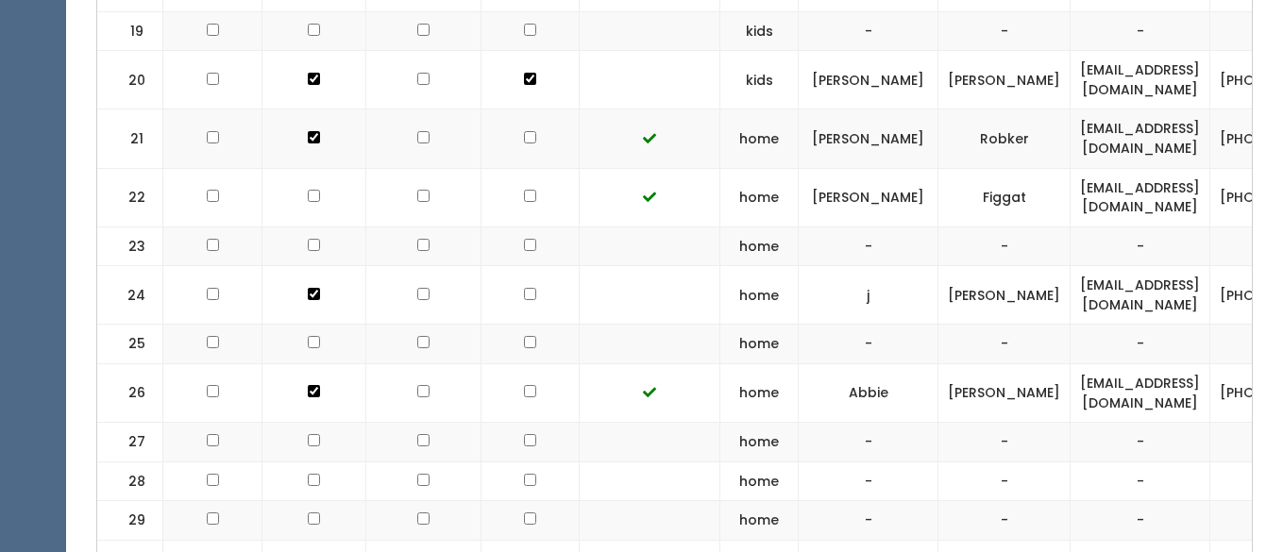
click at [524, 288] on input "checkbox" at bounding box center [530, 294] width 12 height 12
checkbox input "true"
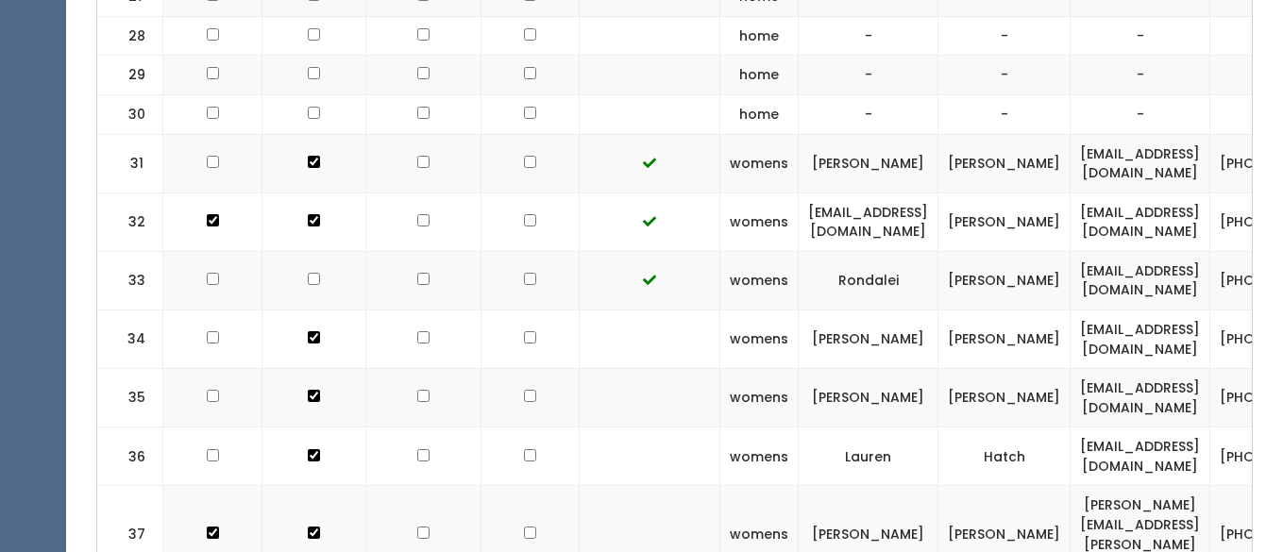
scroll to position [2068, 0]
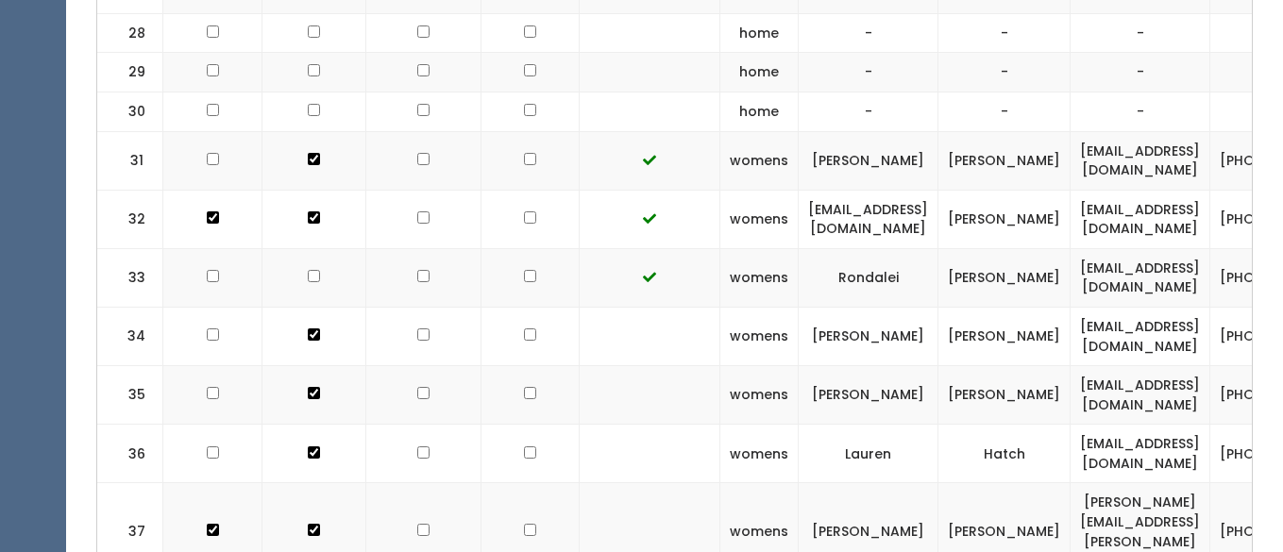
click at [524, 329] on input "checkbox" at bounding box center [530, 335] width 12 height 12
checkbox input "true"
click at [511, 384] on td at bounding box center [530, 395] width 98 height 59
click at [524, 387] on input "checkbox" at bounding box center [530, 393] width 12 height 12
checkbox input "true"
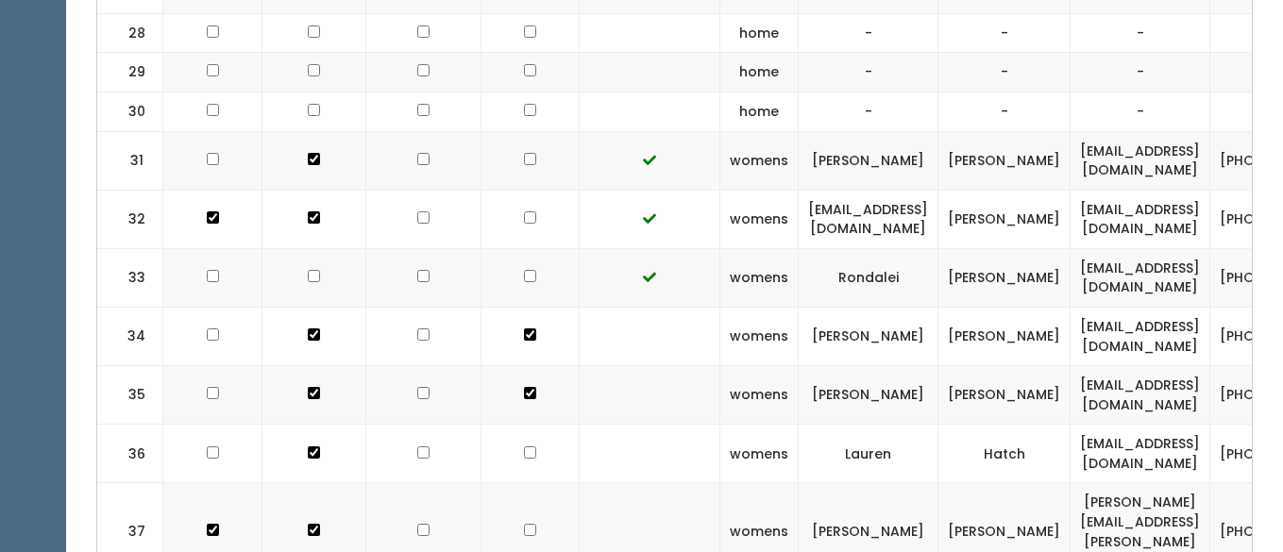
click at [524, 447] on input "checkbox" at bounding box center [530, 453] width 12 height 12
checkbox input "true"
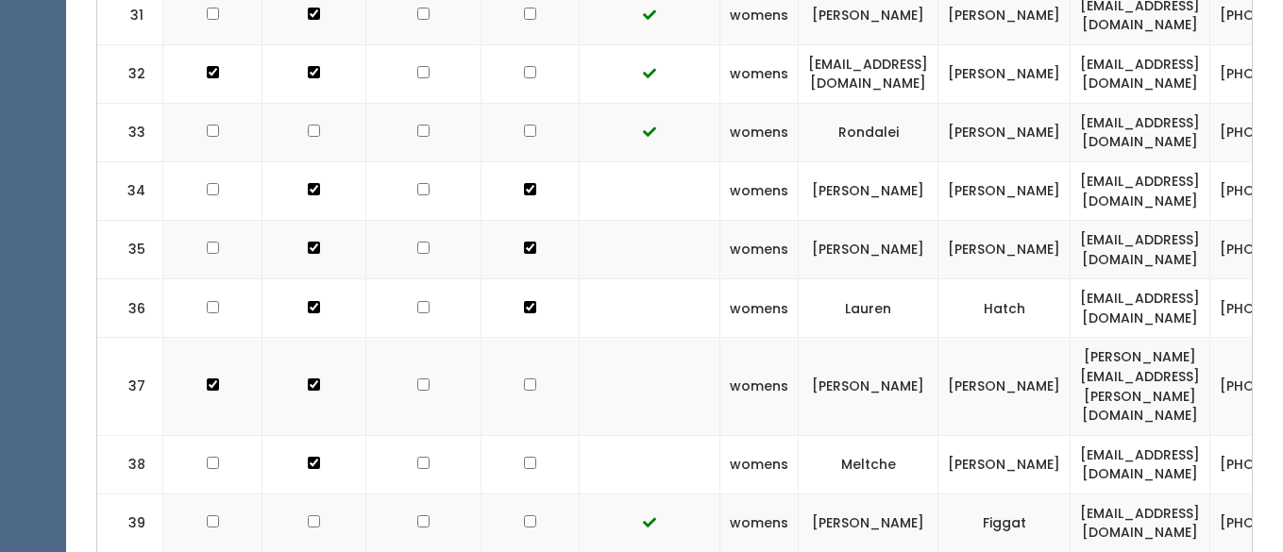
scroll to position [2215, 0]
click at [524, 378] on input "checkbox" at bounding box center [530, 384] width 12 height 12
checkbox input "true"
click at [524, 456] on input "checkbox" at bounding box center [530, 462] width 12 height 12
checkbox input "true"
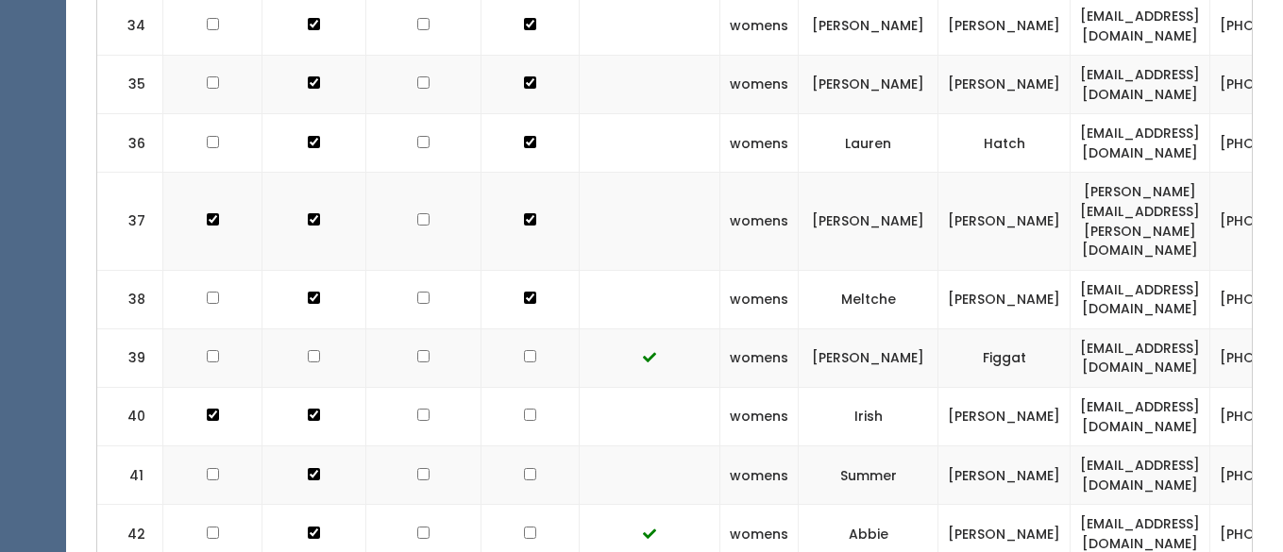
scroll to position [2394, 0]
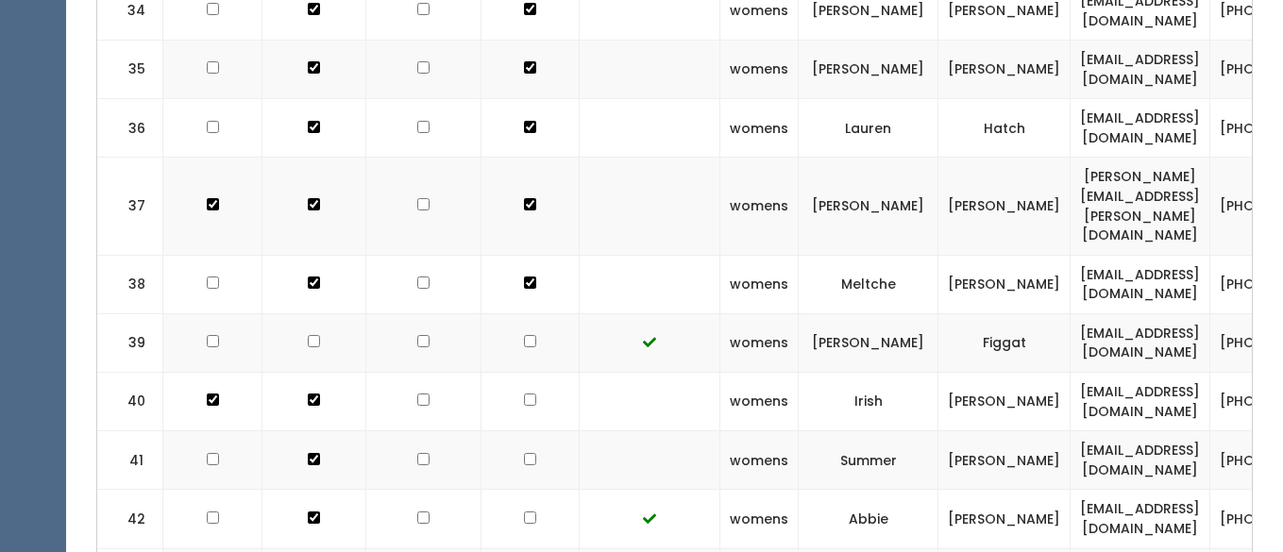
click at [524, 394] on input "checkbox" at bounding box center [530, 400] width 12 height 12
checkbox input "true"
click at [524, 453] on input "checkbox" at bounding box center [530, 459] width 12 height 12
checkbox input "true"
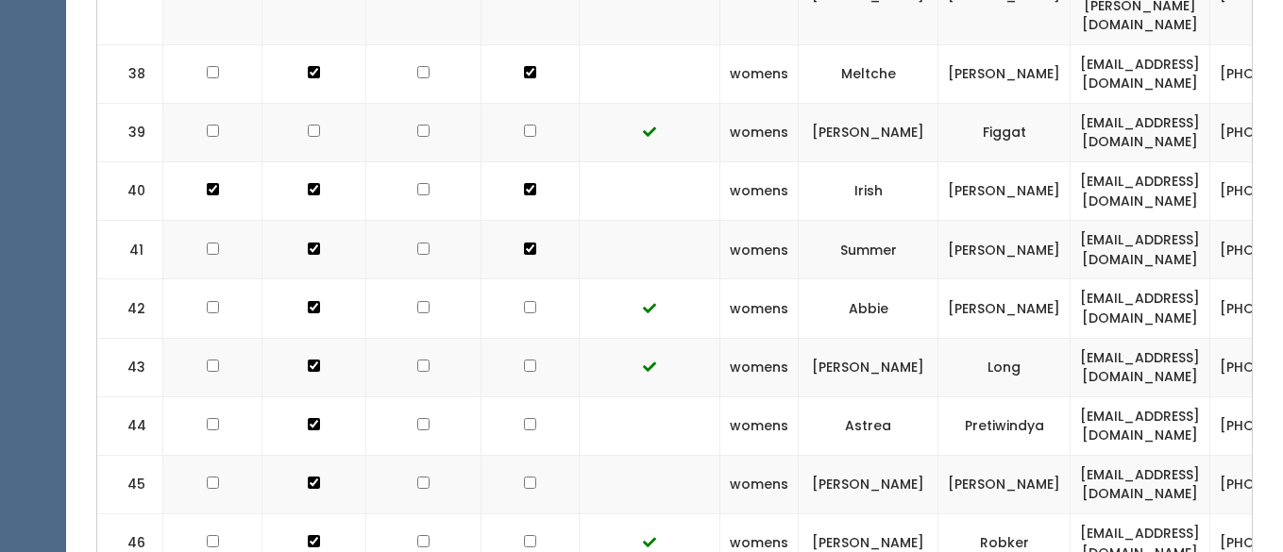
scroll to position [2605, 0]
click at [524, 417] on input "checkbox" at bounding box center [530, 423] width 12 height 12
checkbox input "true"
click at [524, 476] on input "checkbox" at bounding box center [530, 482] width 12 height 12
checkbox input "true"
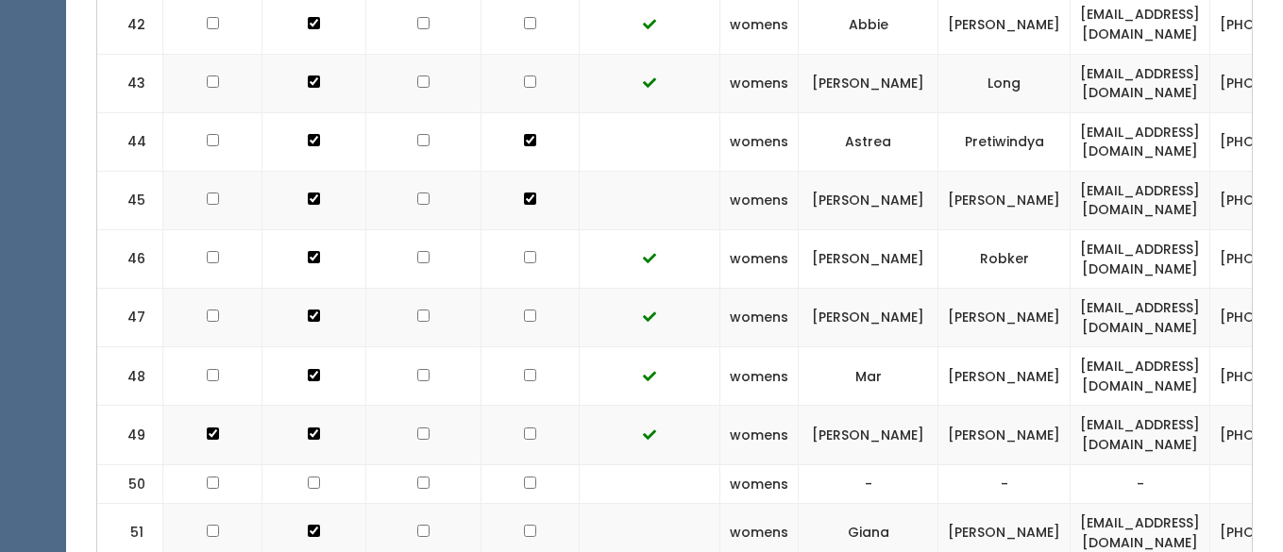
scroll to position [2892, 0]
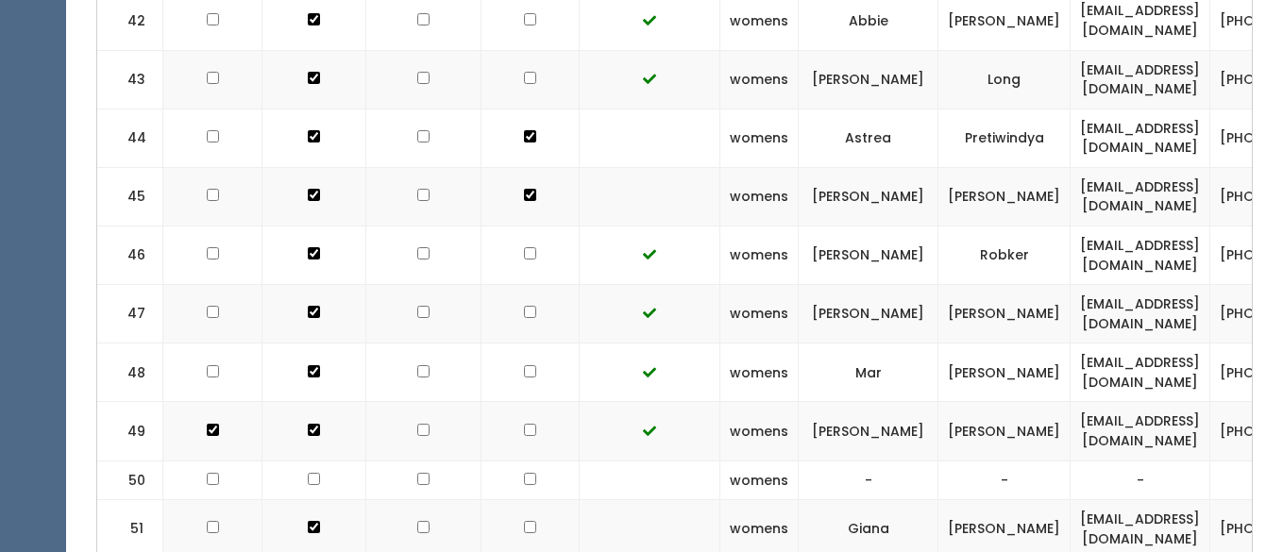
click at [524, 521] on input "checkbox" at bounding box center [530, 527] width 12 height 12
checkbox input "true"
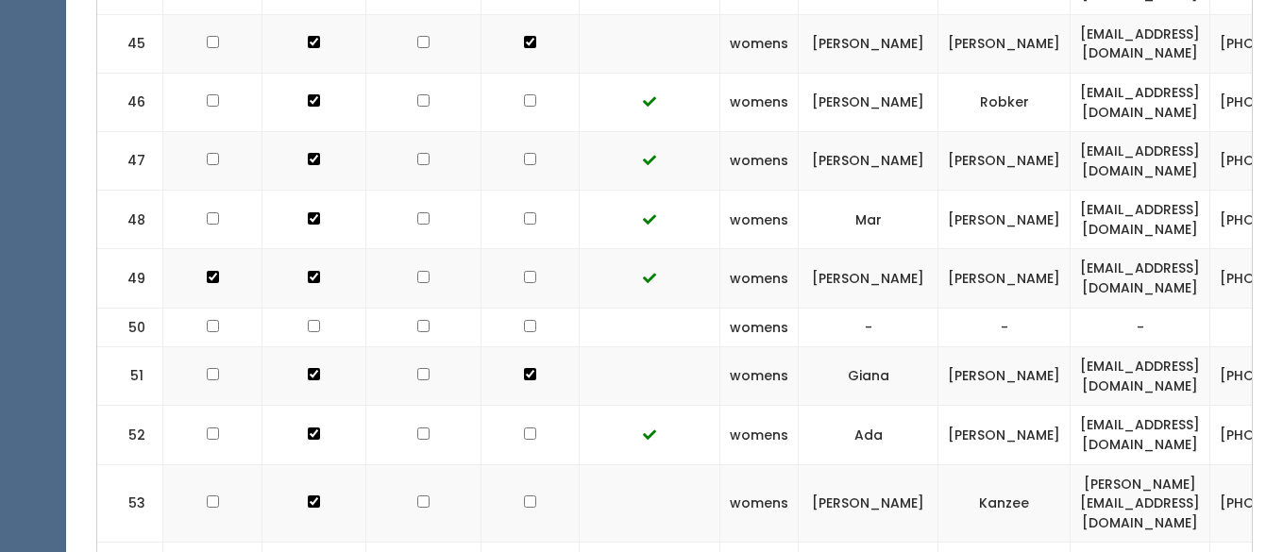
scroll to position [3061, 0]
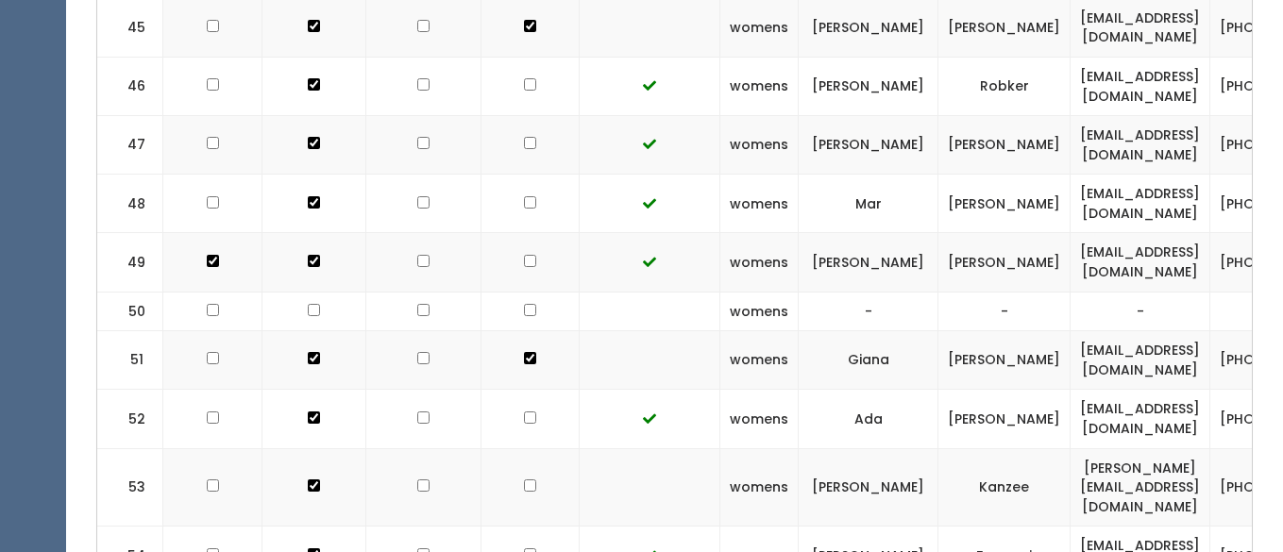
click at [524, 412] on input "checkbox" at bounding box center [530, 418] width 12 height 12
checkbox input "true"
click at [524, 480] on input "checkbox" at bounding box center [530, 486] width 12 height 12
checkbox input "true"
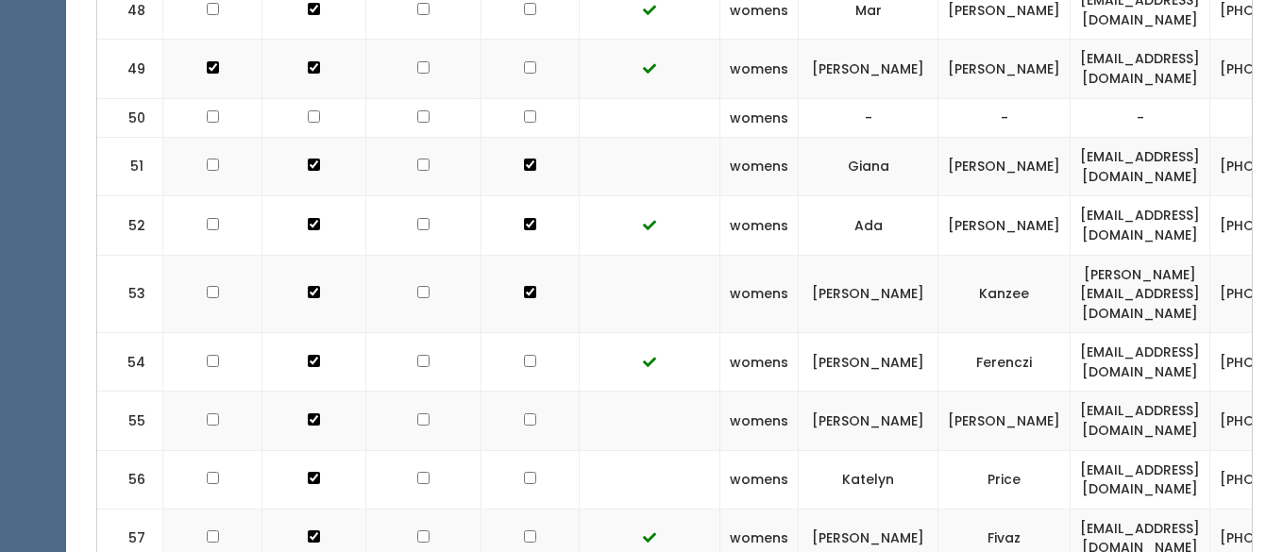
scroll to position [3258, 0]
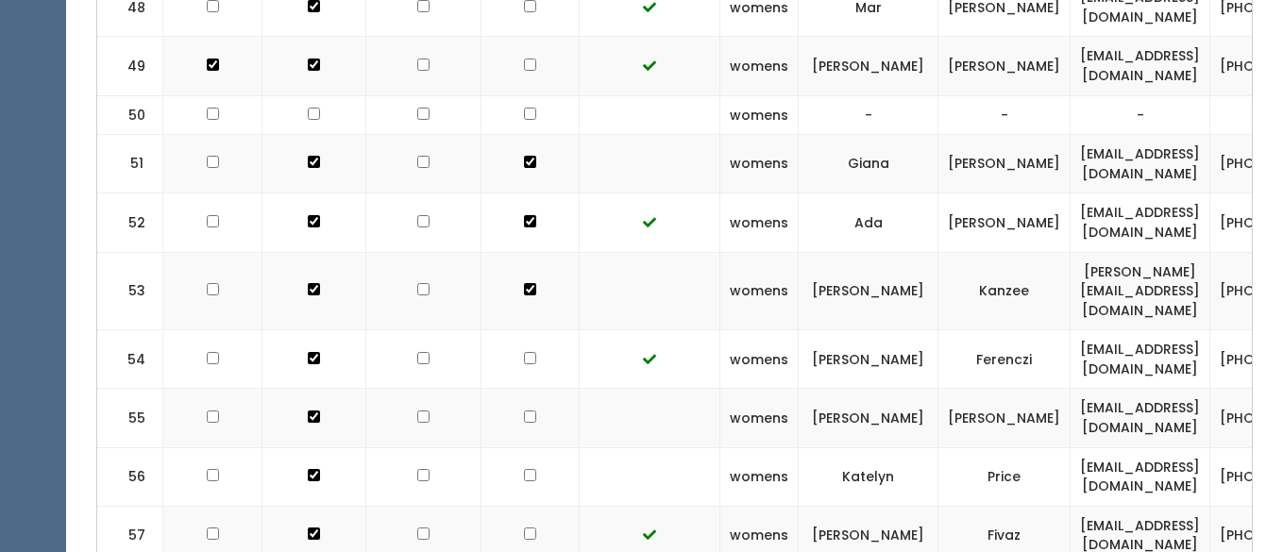
click at [524, 411] on input "checkbox" at bounding box center [530, 417] width 12 height 12
checkbox input "true"
click at [524, 469] on input "checkbox" at bounding box center [530, 475] width 12 height 12
checkbox input "true"
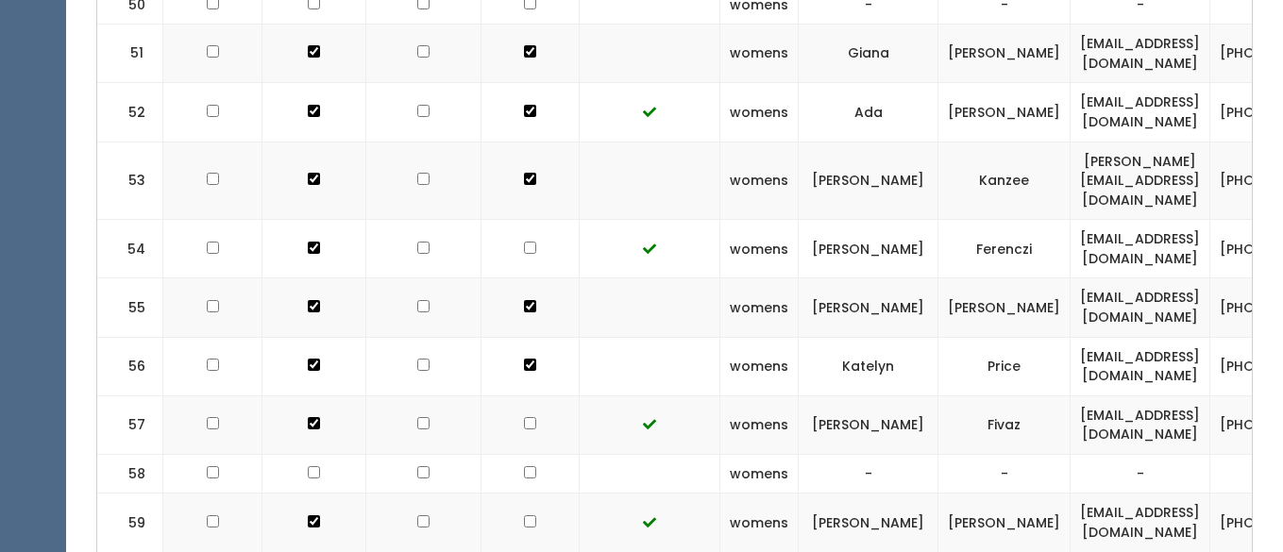
scroll to position [3369, 0]
click at [524, 416] on input "checkbox" at bounding box center [530, 422] width 12 height 12
checkbox input "true"
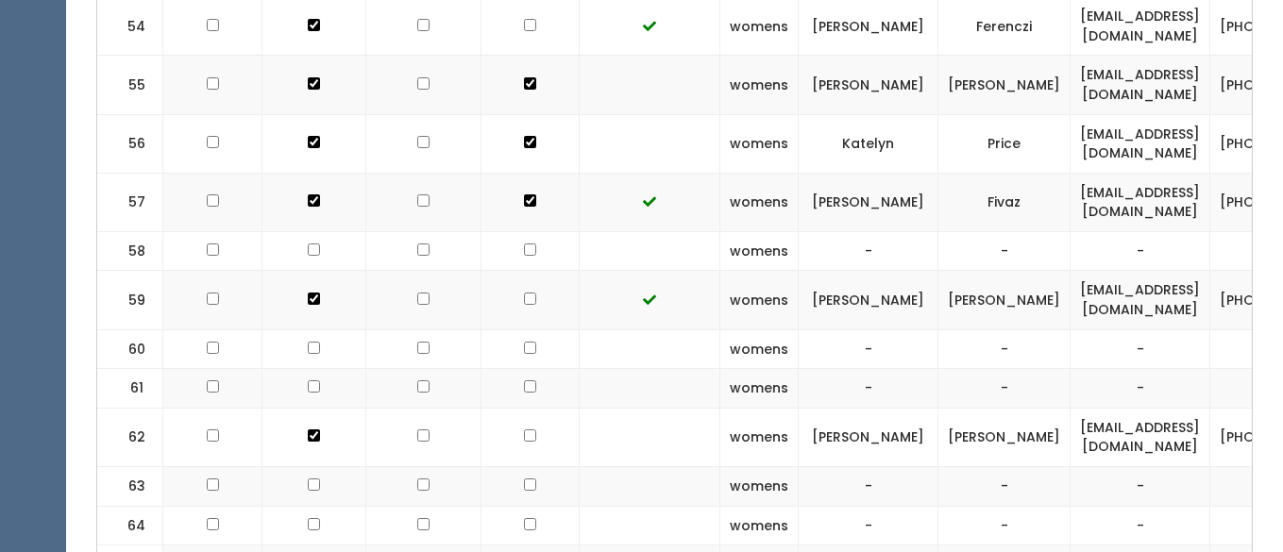
scroll to position [3598, 0]
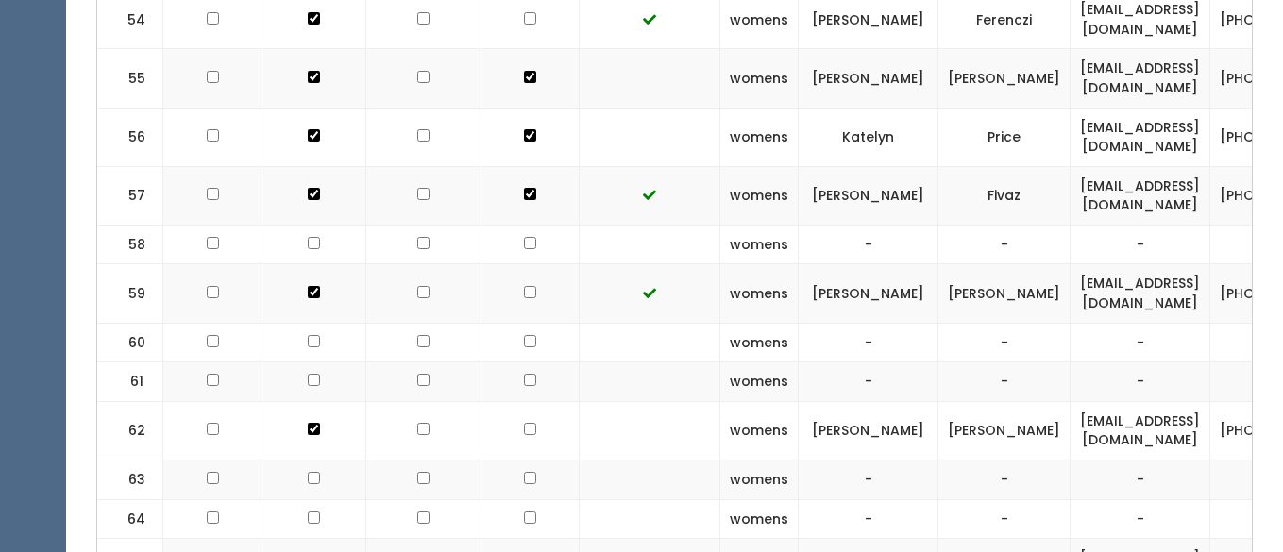
click at [524, 423] on input "checkbox" at bounding box center [530, 429] width 12 height 12
checkbox input "true"
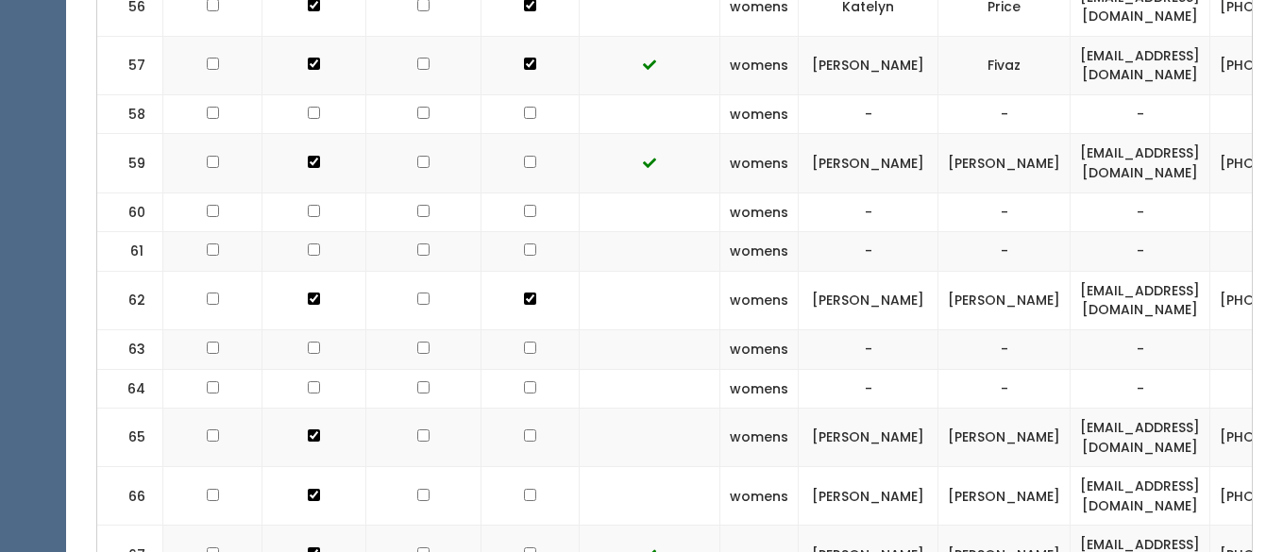
scroll to position [3732, 0]
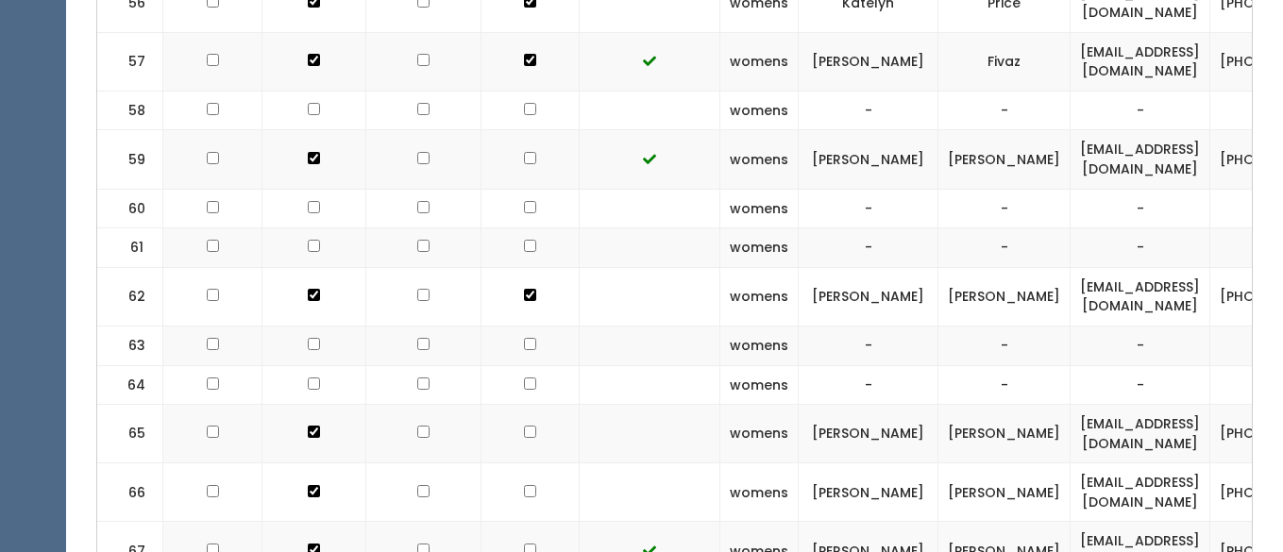
click at [524, 426] on input "checkbox" at bounding box center [530, 432] width 12 height 12
checkbox input "true"
click at [524, 485] on input "checkbox" at bounding box center [530, 491] width 12 height 12
checkbox input "true"
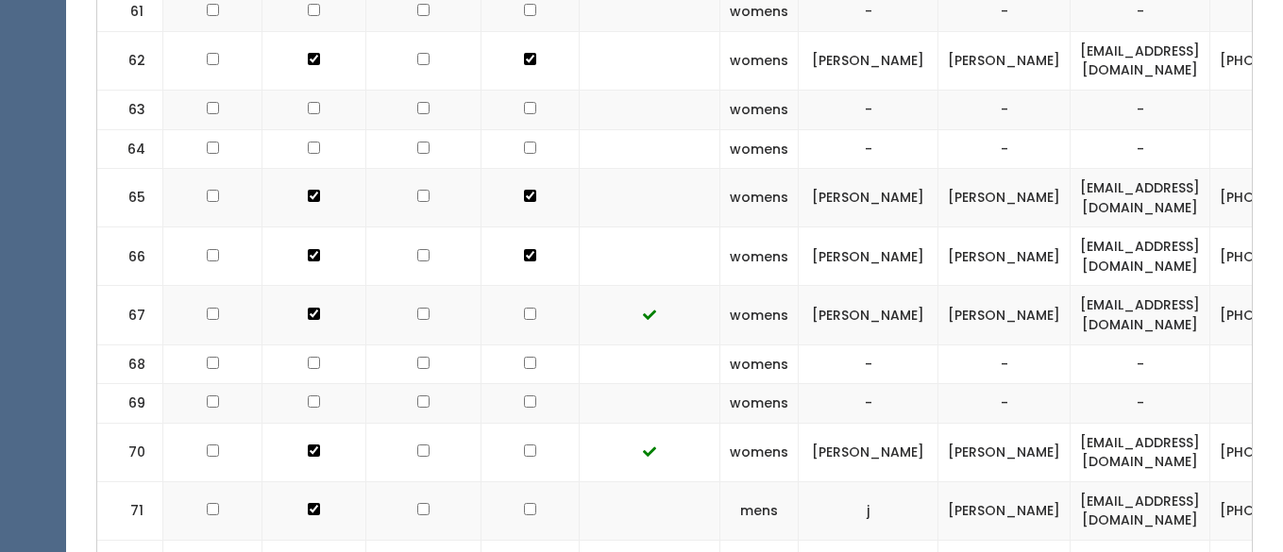
scroll to position [3973, 0]
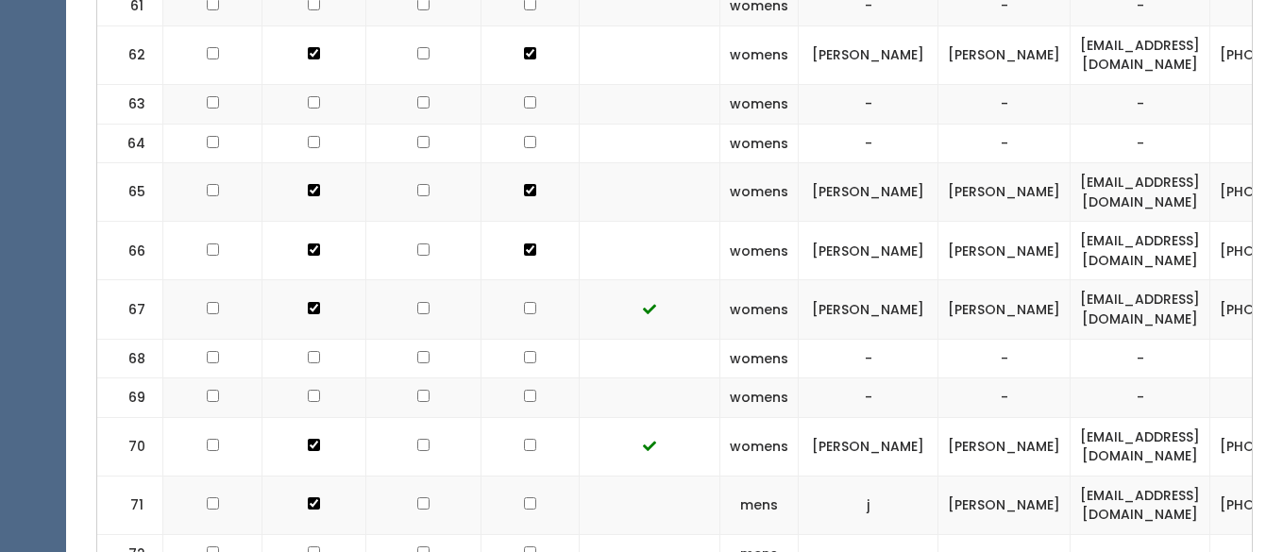
click at [524, 497] on input "checkbox" at bounding box center [530, 503] width 12 height 12
checkbox input "true"
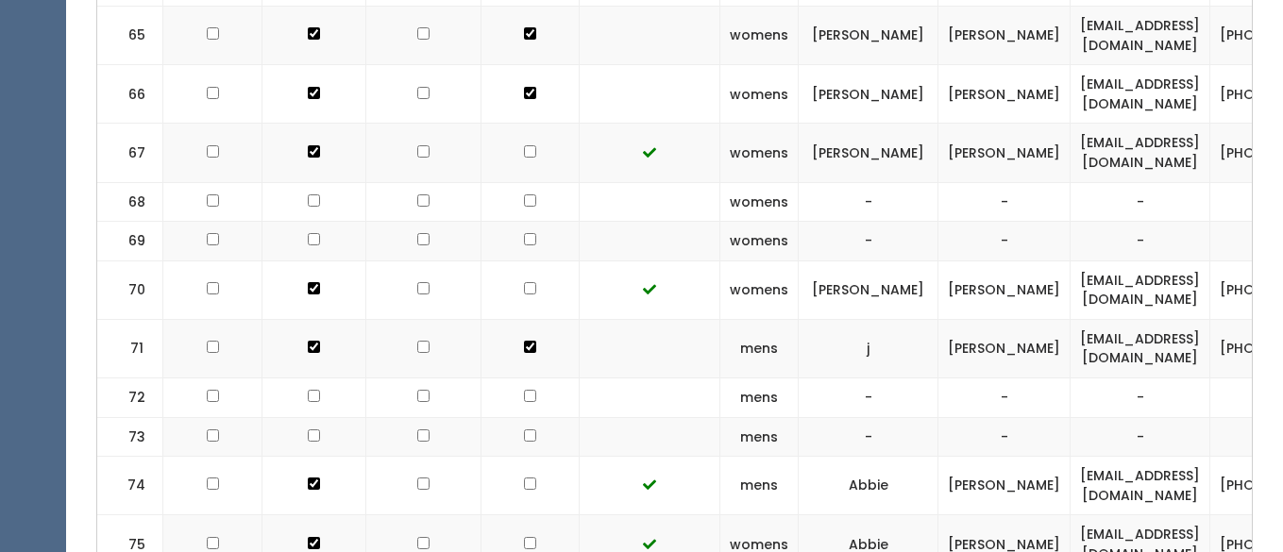
scroll to position [4138, 0]
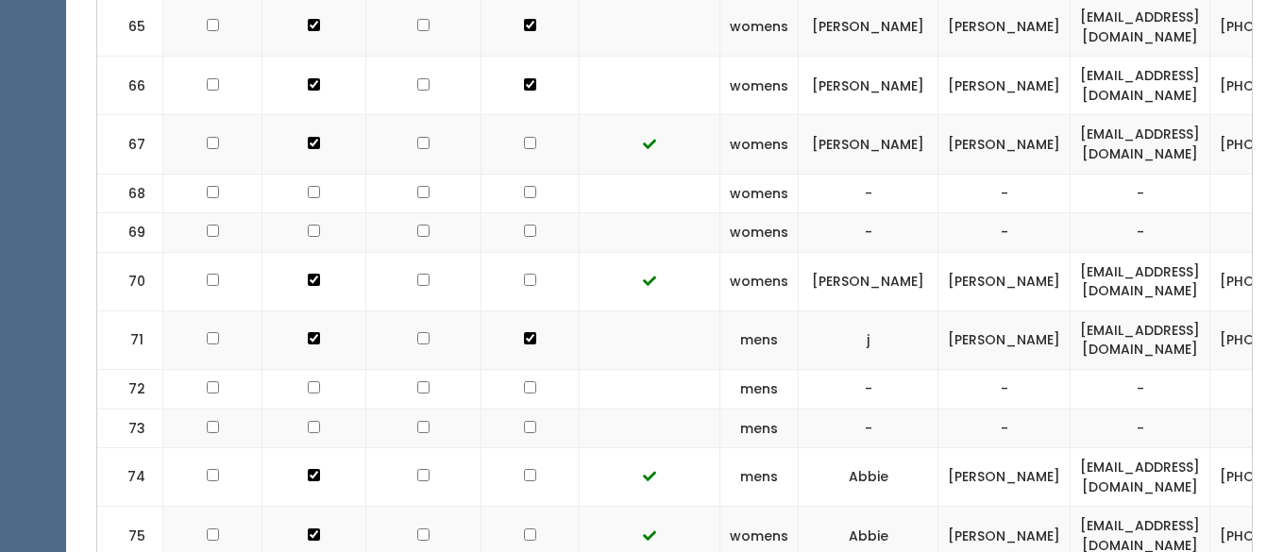
click at [524, 469] on input "checkbox" at bounding box center [530, 475] width 12 height 12
checkbox input "true"
click at [524, 529] on input "checkbox" at bounding box center [530, 535] width 12 height 12
checkbox input "true"
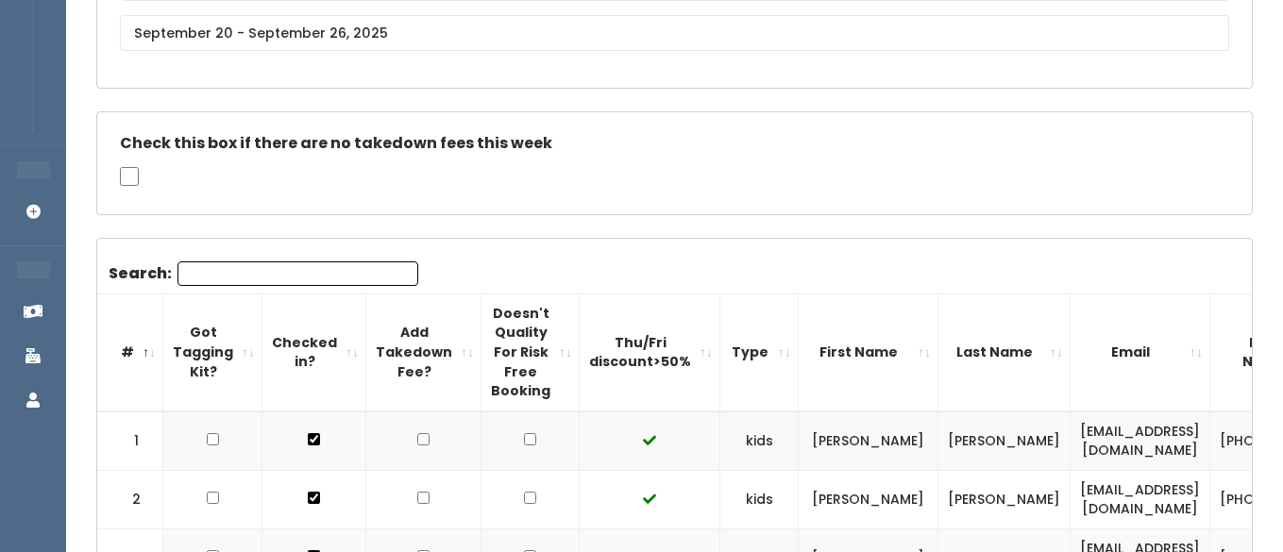
scroll to position [0, 0]
